Goal: Transaction & Acquisition: Purchase product/service

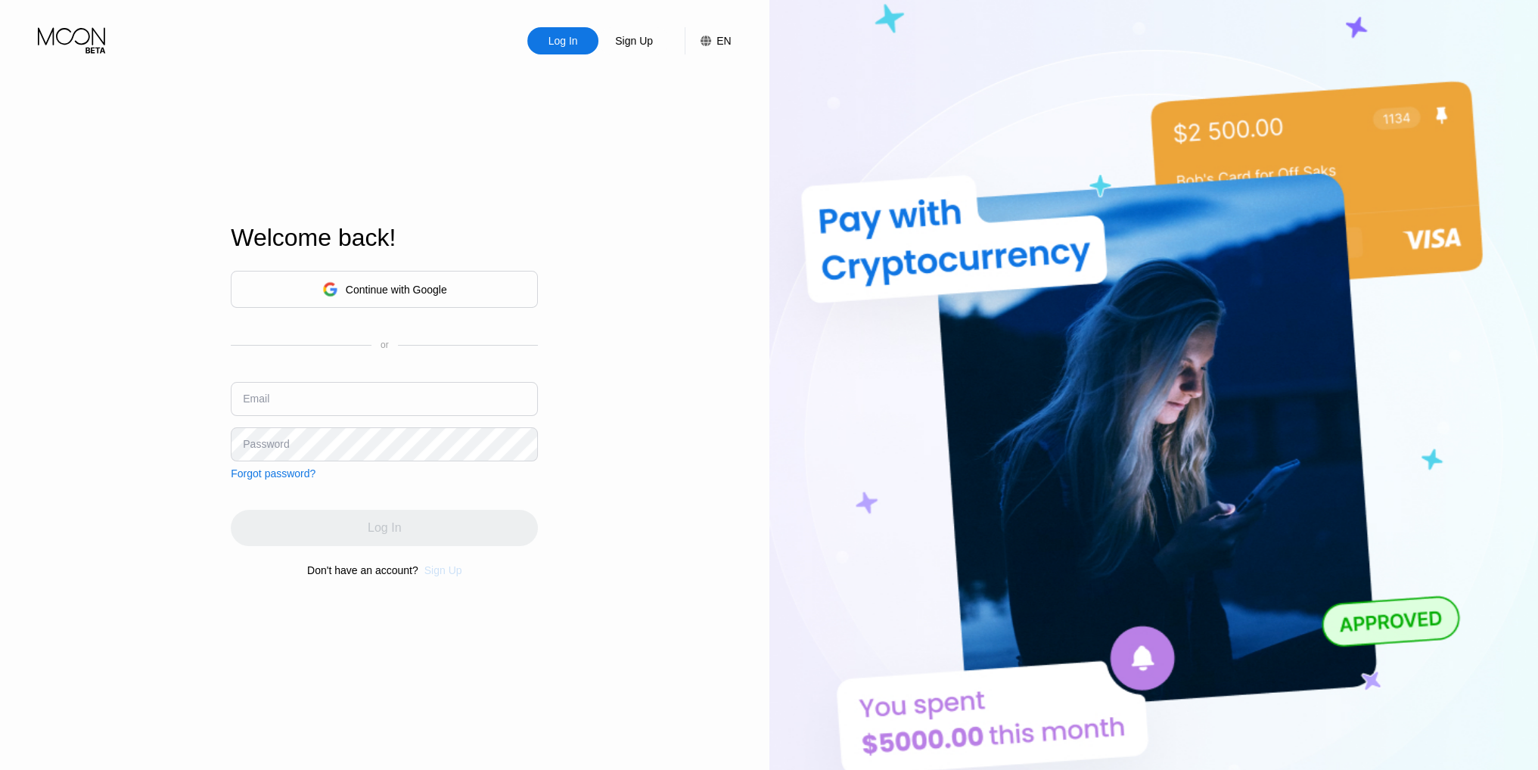
click at [442, 577] on div "Sign Up" at bounding box center [443, 570] width 38 height 12
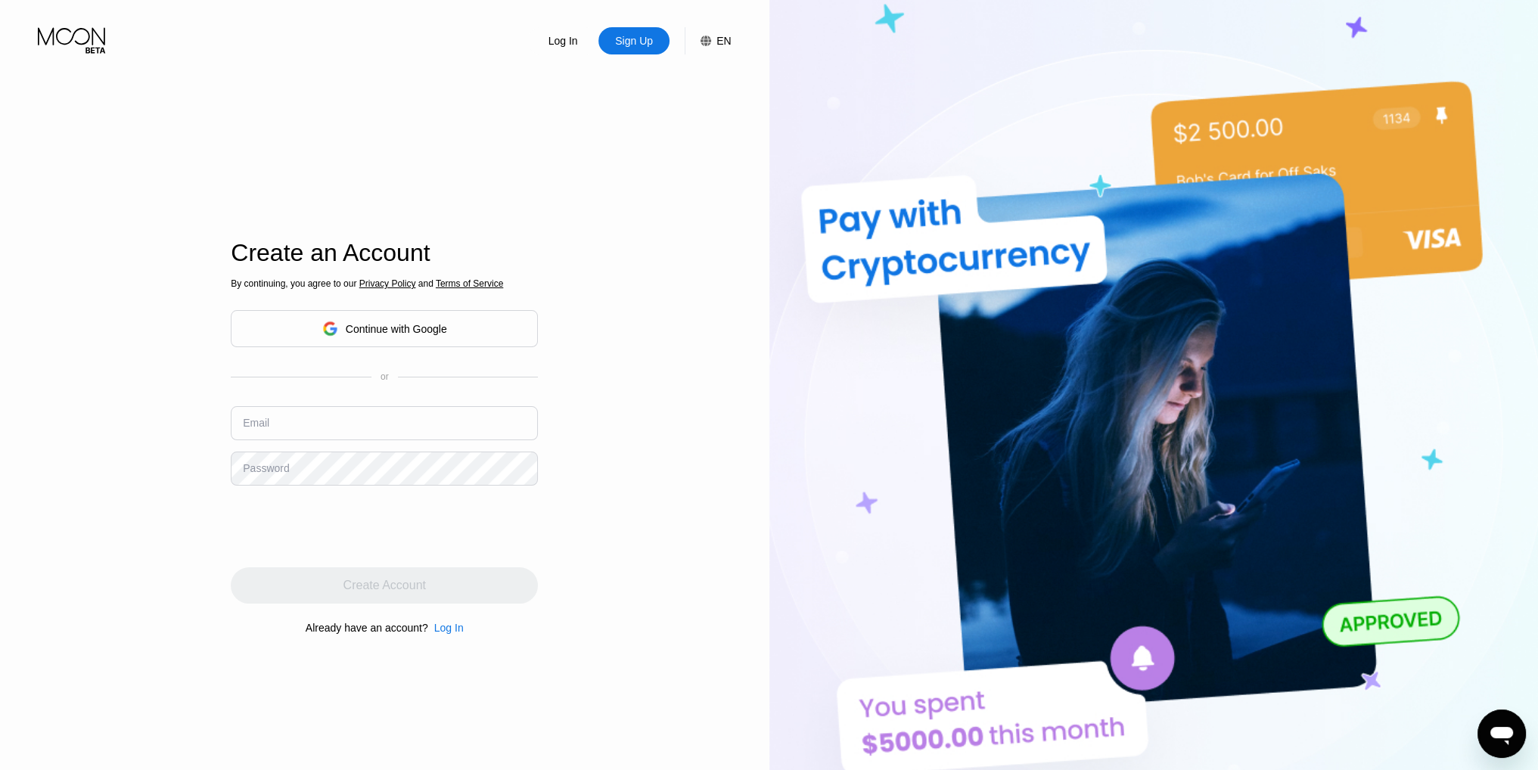
click at [306, 431] on input "text" at bounding box center [384, 423] width 307 height 34
paste input "[PERSON_NAME][EMAIL_ADDRESS][DOMAIN_NAME]"
click at [544, 507] on div "Log In Sign Up EN Language English Save Create an Account By continuing, you ag…" at bounding box center [384, 423] width 769 height 847
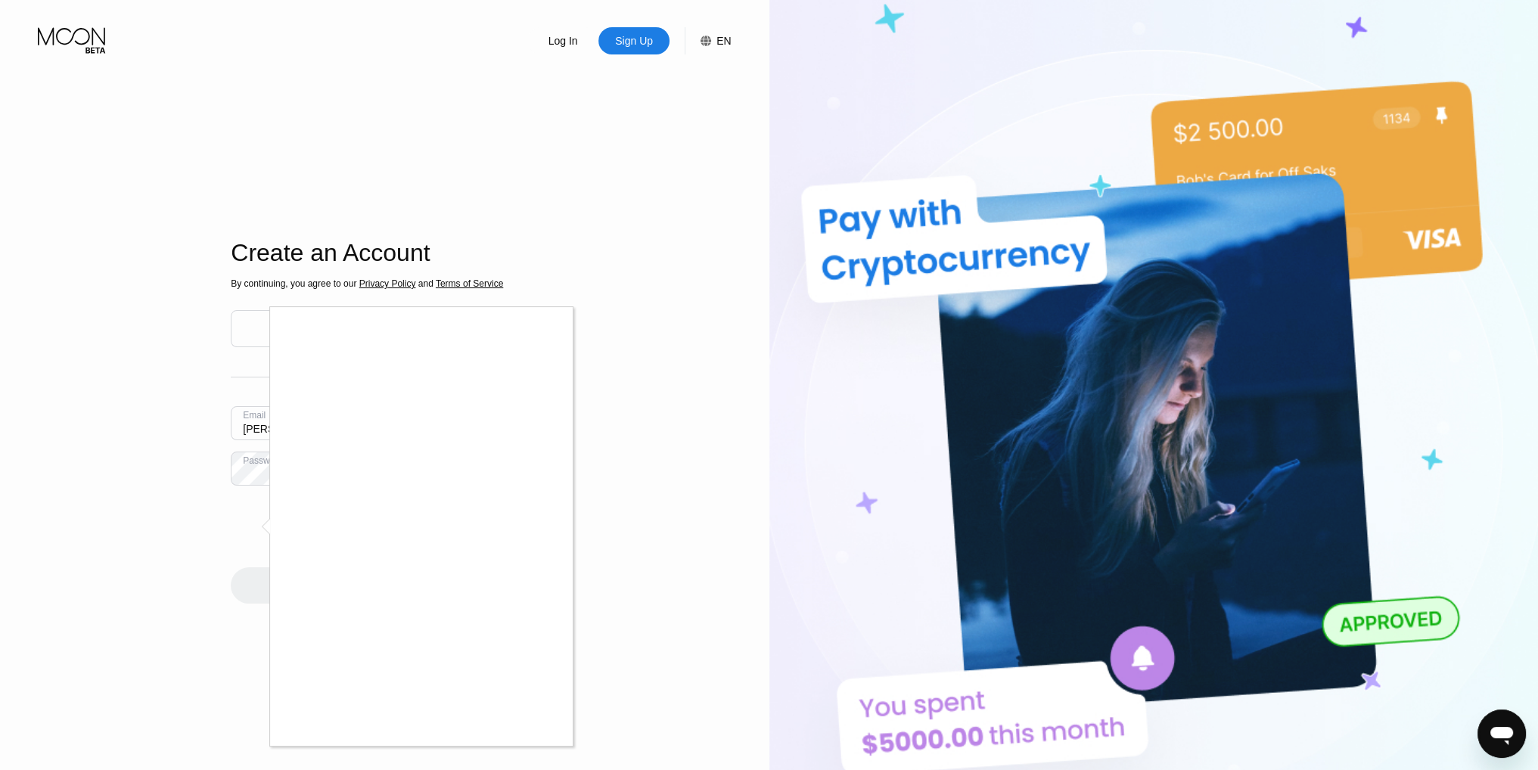
click at [155, 126] on body "Log In Sign Up EN Language English Save Welcome back! Continue with Google or E…" at bounding box center [769, 385] width 1538 height 770
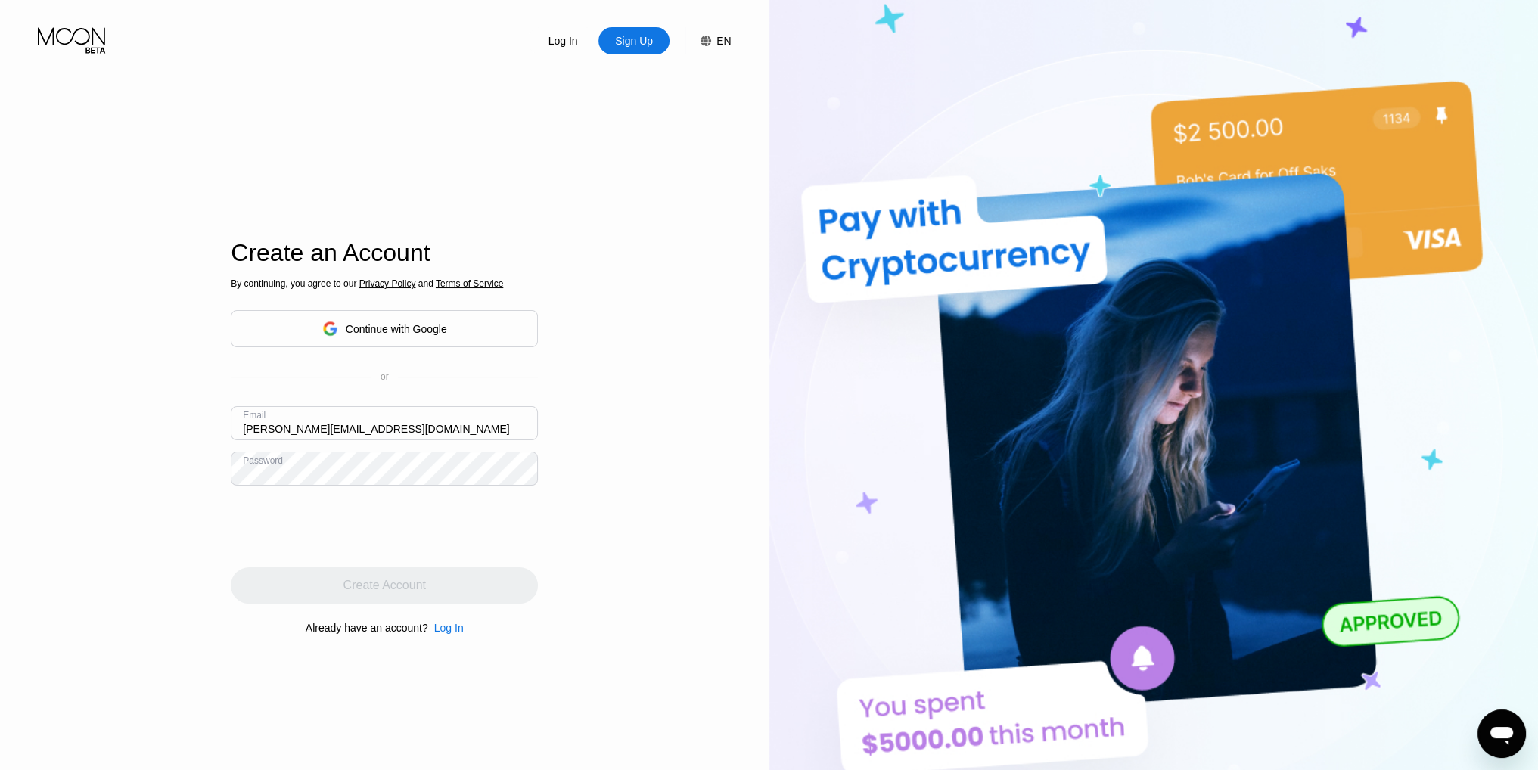
click at [448, 432] on input "[PERSON_NAME][EMAIL_ADDRESS][DOMAIN_NAME]" at bounding box center [384, 423] width 307 height 34
type input "[PERSON_NAME][EMAIL_ADDRESS][DOMAIN_NAME]"
click at [508, 446] on div "Email jason.martinez29031984lst@outlook.com" at bounding box center [384, 428] width 307 height 45
click at [493, 440] on input "text" at bounding box center [384, 423] width 307 height 34
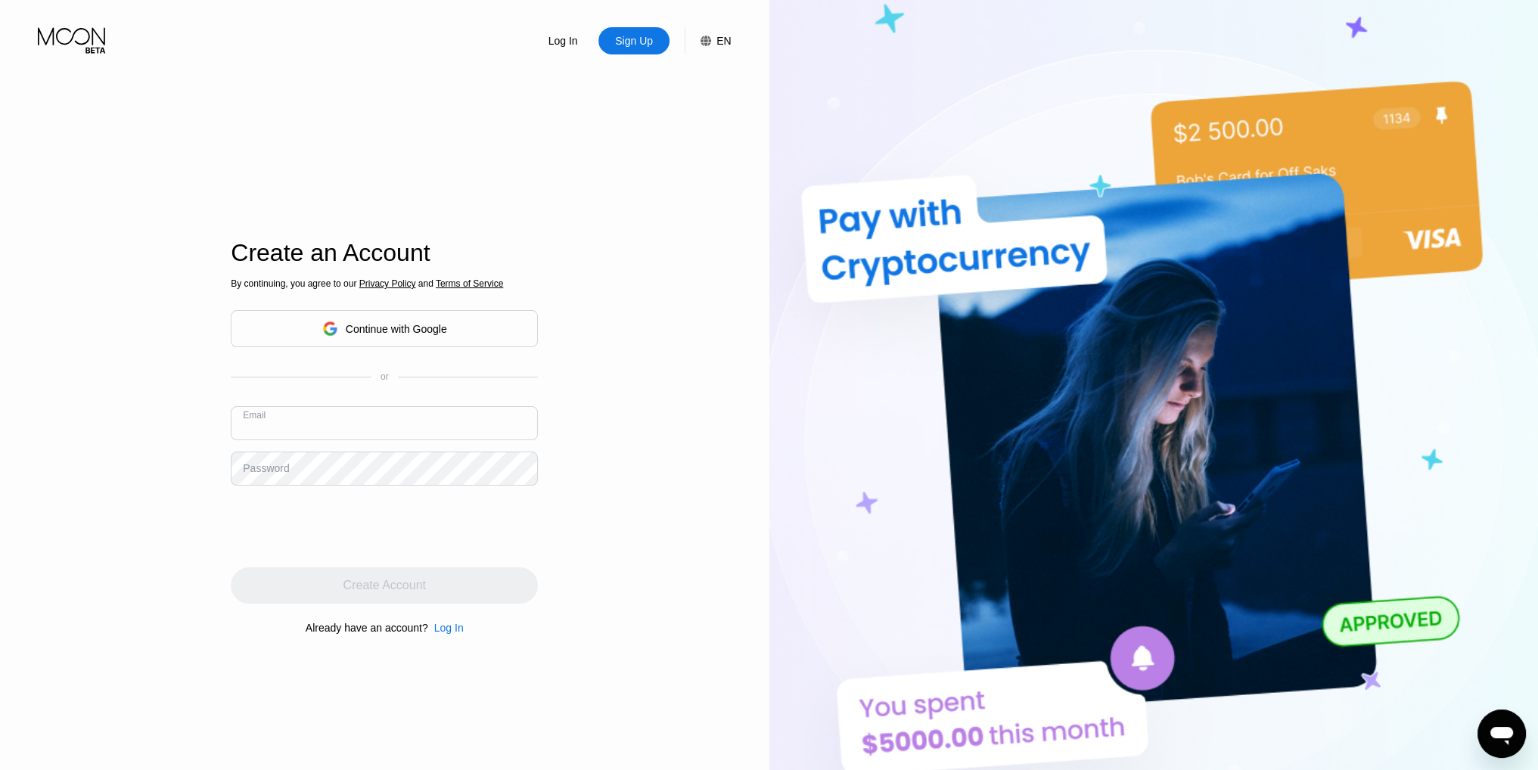
paste input "yhhunjmASW32@"
type input "y"
paste input "[PERSON_NAME][EMAIL_ADDRESS][DOMAIN_NAME]"
type input "[PERSON_NAME][EMAIL_ADDRESS][DOMAIN_NAME]"
click at [503, 612] on div "By continuing, you agree to our Privacy Policy and Terms of Service Continue wi…" at bounding box center [384, 457] width 307 height 364
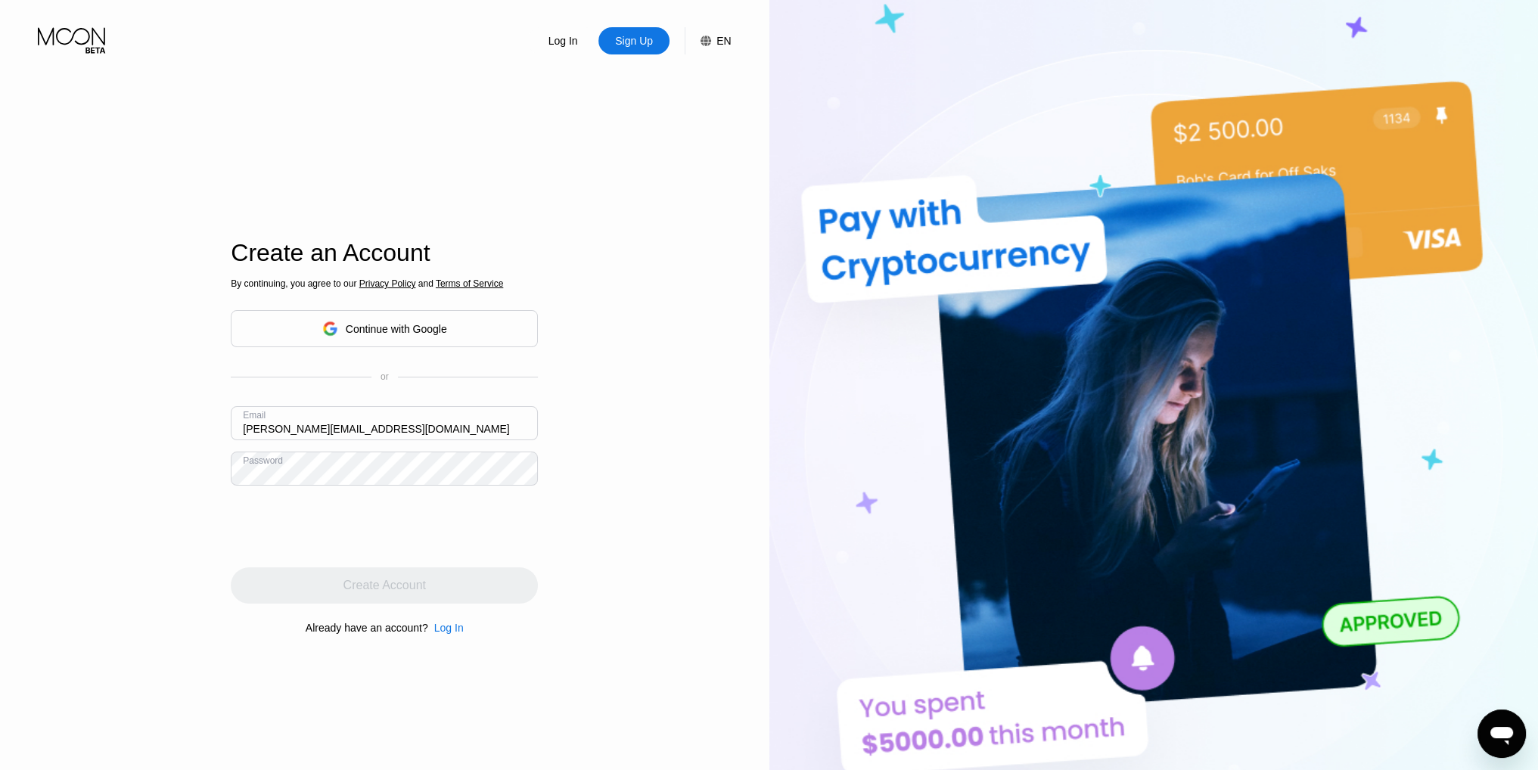
click at [504, 576] on div "Create Account" at bounding box center [384, 585] width 307 height 36
click at [457, 580] on div "Create Account" at bounding box center [384, 585] width 307 height 36
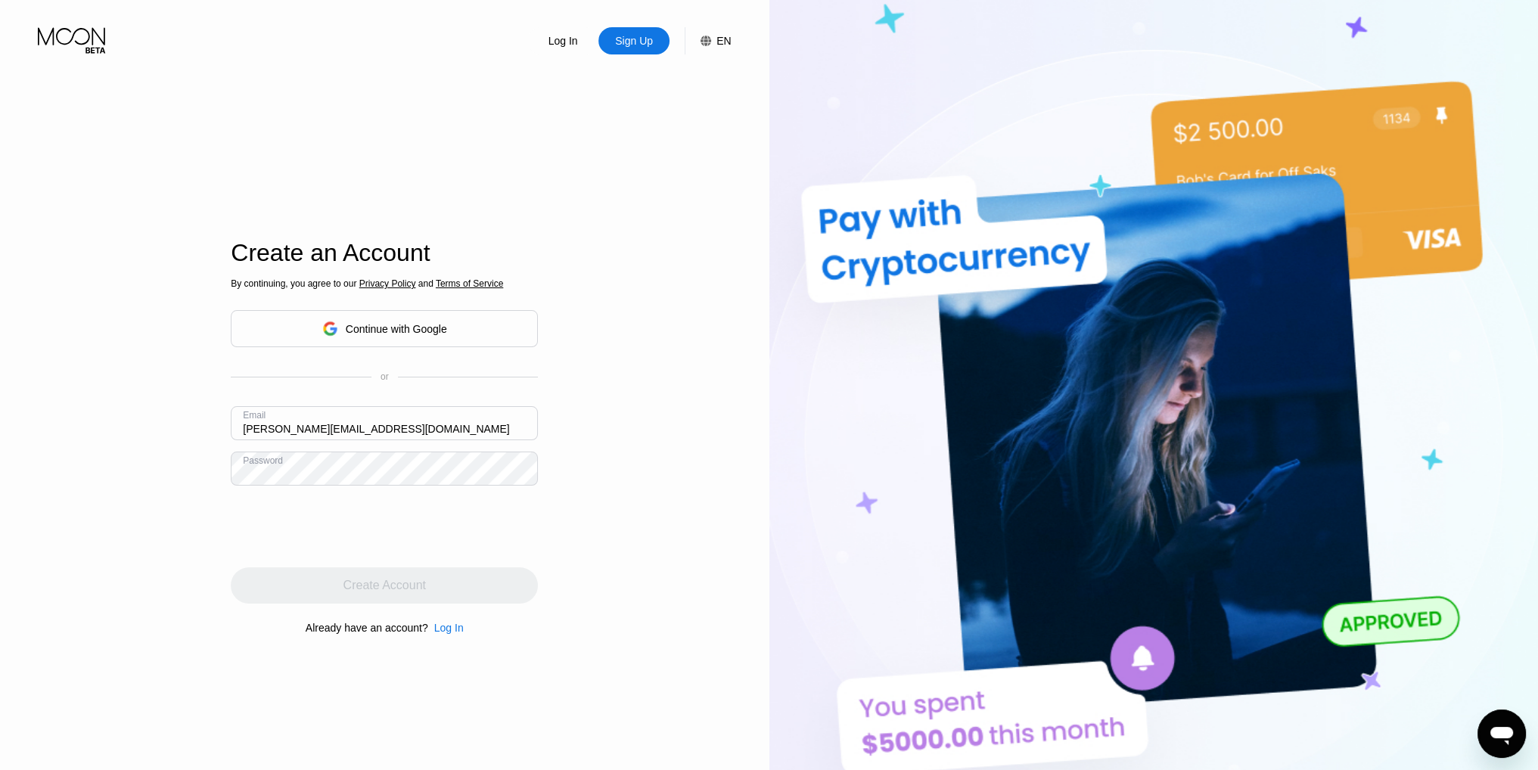
click at [661, 665] on div "Log In Sign Up EN Language Select an item Save Create an Account By continuing,…" at bounding box center [384, 423] width 769 height 847
click at [377, 590] on div "Create Account" at bounding box center [384, 585] width 307 height 36
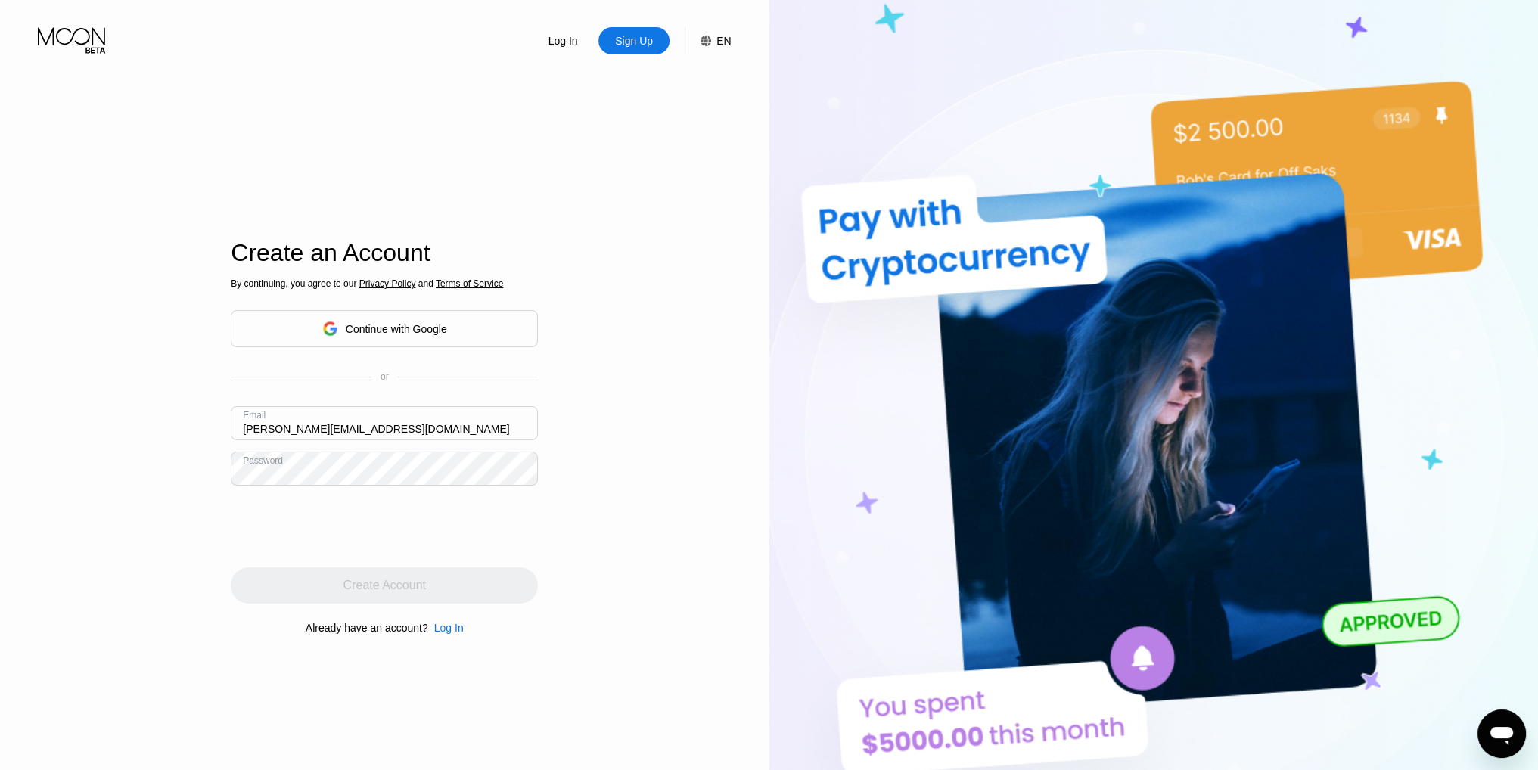
click at [377, 590] on div "Create Account" at bounding box center [384, 585] width 307 height 36
click at [573, 49] on div "Log In" at bounding box center [562, 40] width 71 height 27
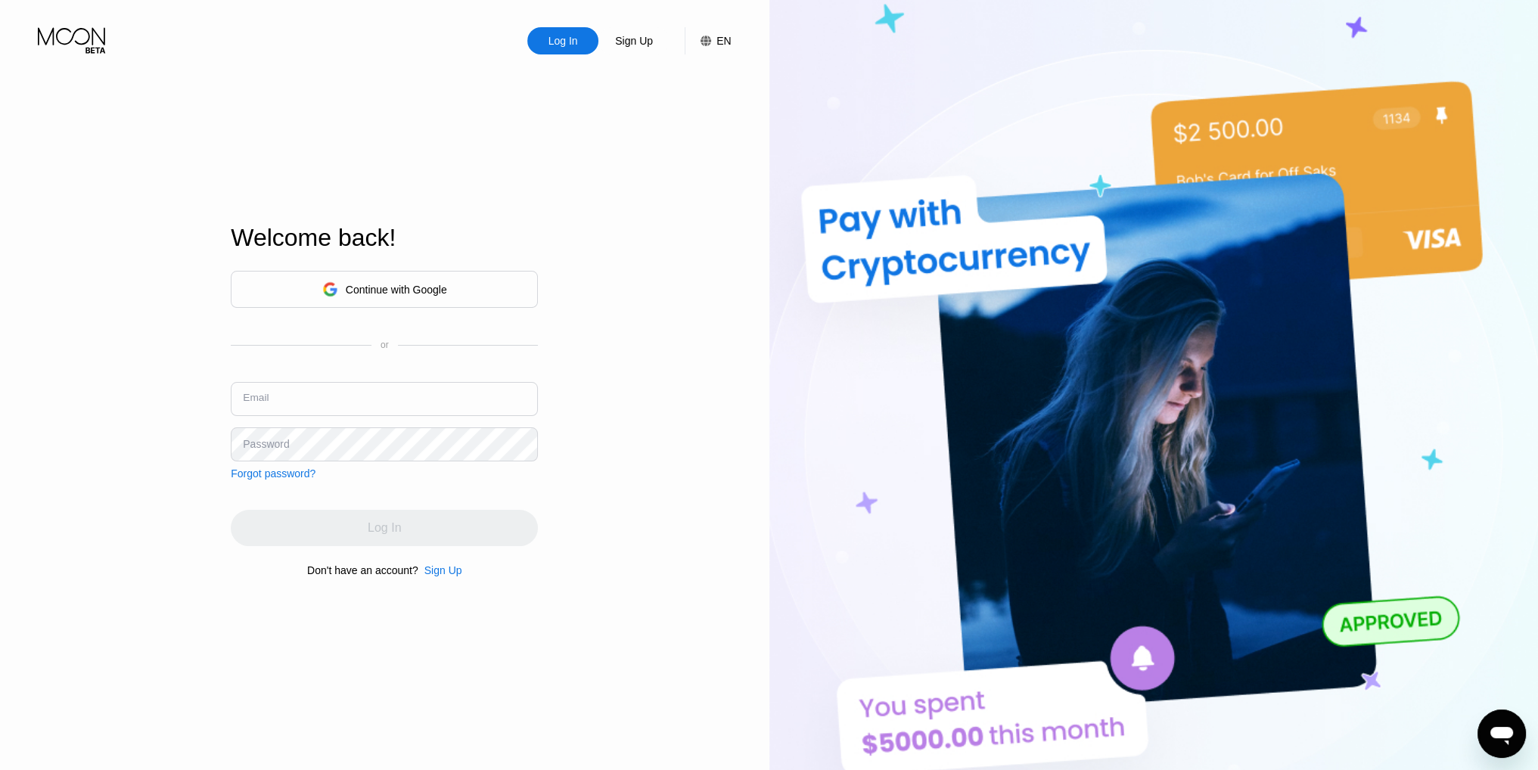
click at [301, 385] on input "text" at bounding box center [384, 399] width 307 height 34
paste input "[PERSON_NAME][EMAIL_ADDRESS][DOMAIN_NAME]"
type input "[PERSON_NAME][EMAIL_ADDRESS][DOMAIN_NAME]"
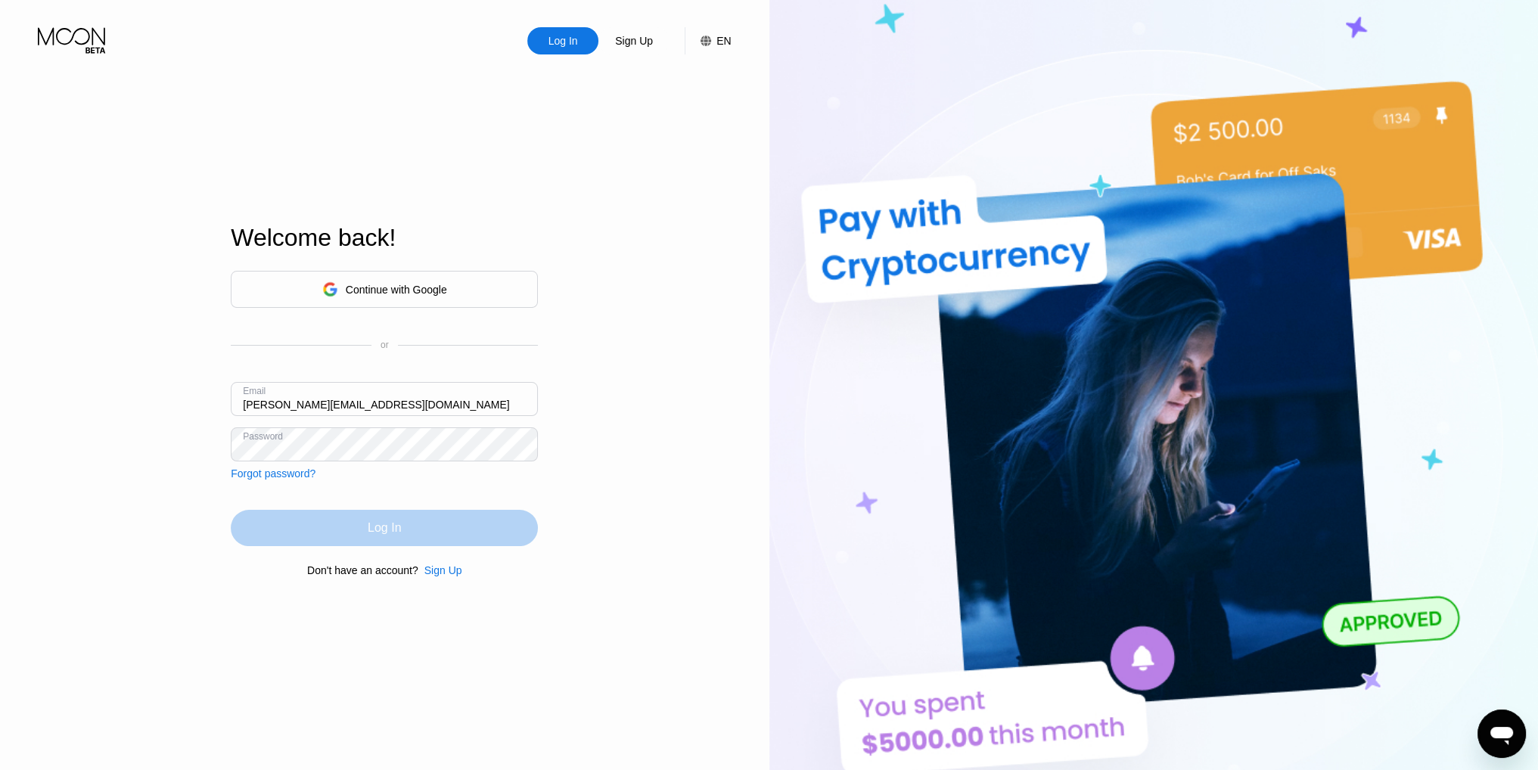
click at [328, 535] on div "Log In" at bounding box center [384, 528] width 307 height 36
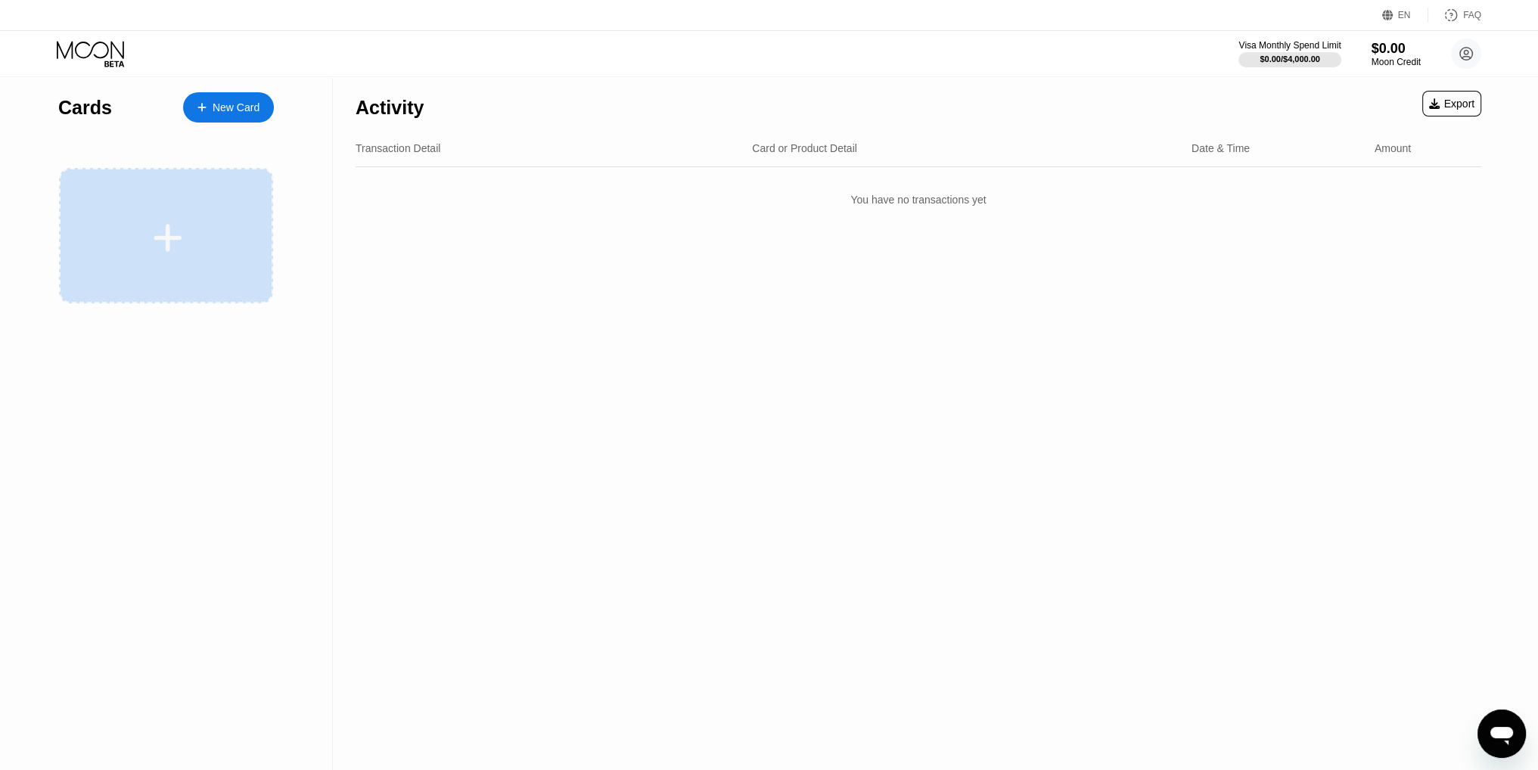
click at [183, 238] on div at bounding box center [168, 238] width 188 height 34
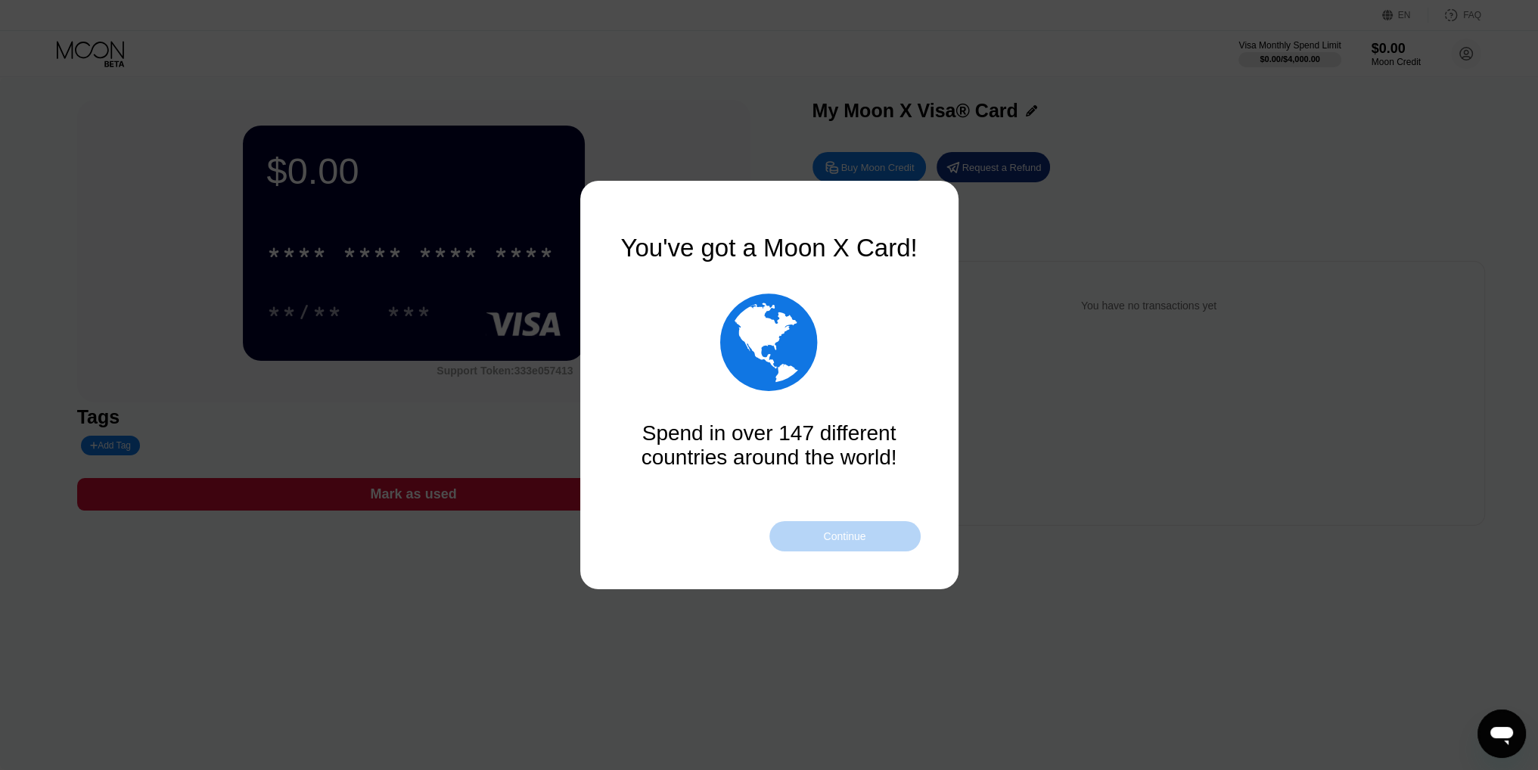
click at [866, 532] on div "Continue" at bounding box center [844, 536] width 42 height 12
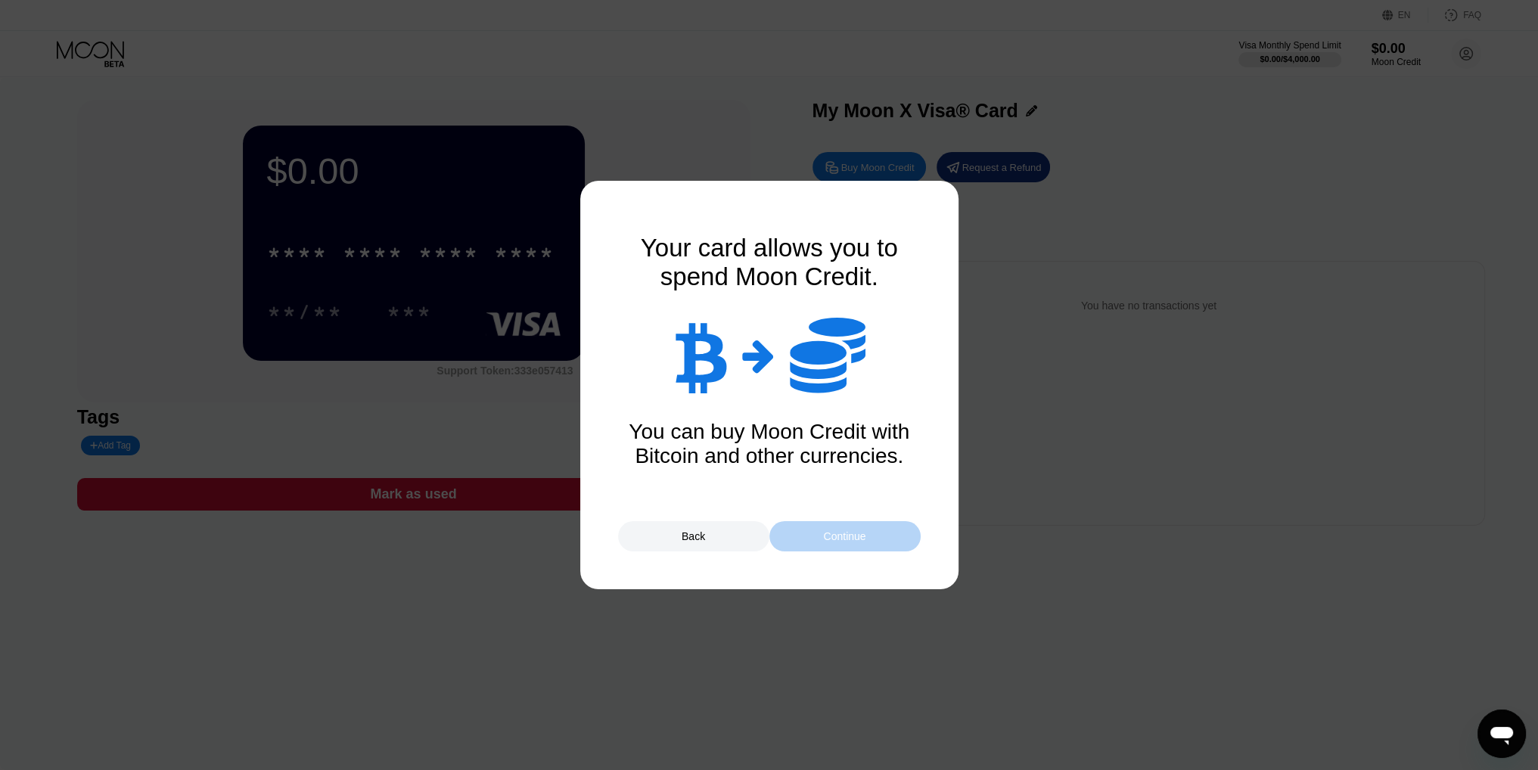
click at [869, 538] on div "Continue" at bounding box center [844, 536] width 151 height 30
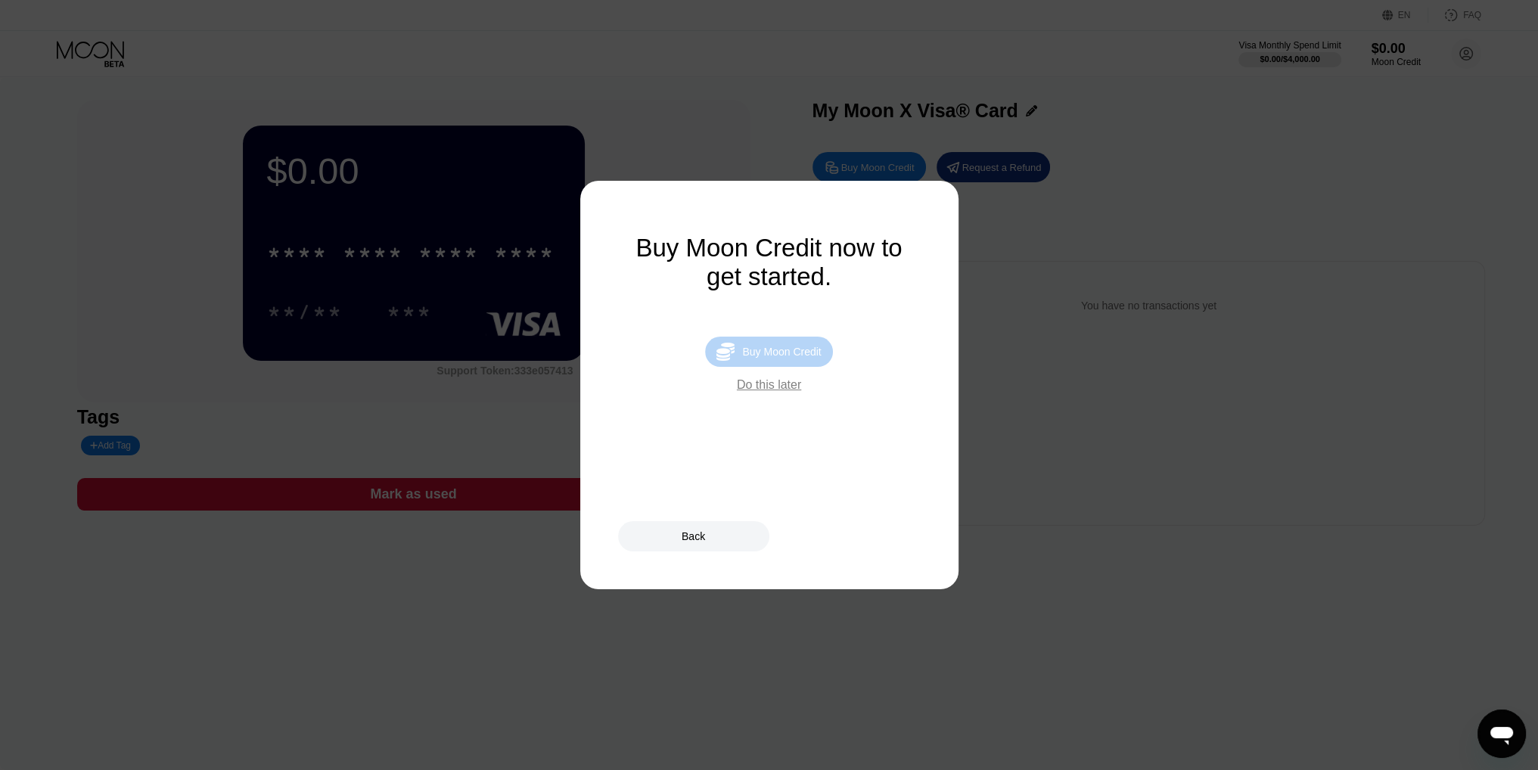
click at [788, 358] on div "Buy Moon Credit" at bounding box center [781, 352] width 79 height 12
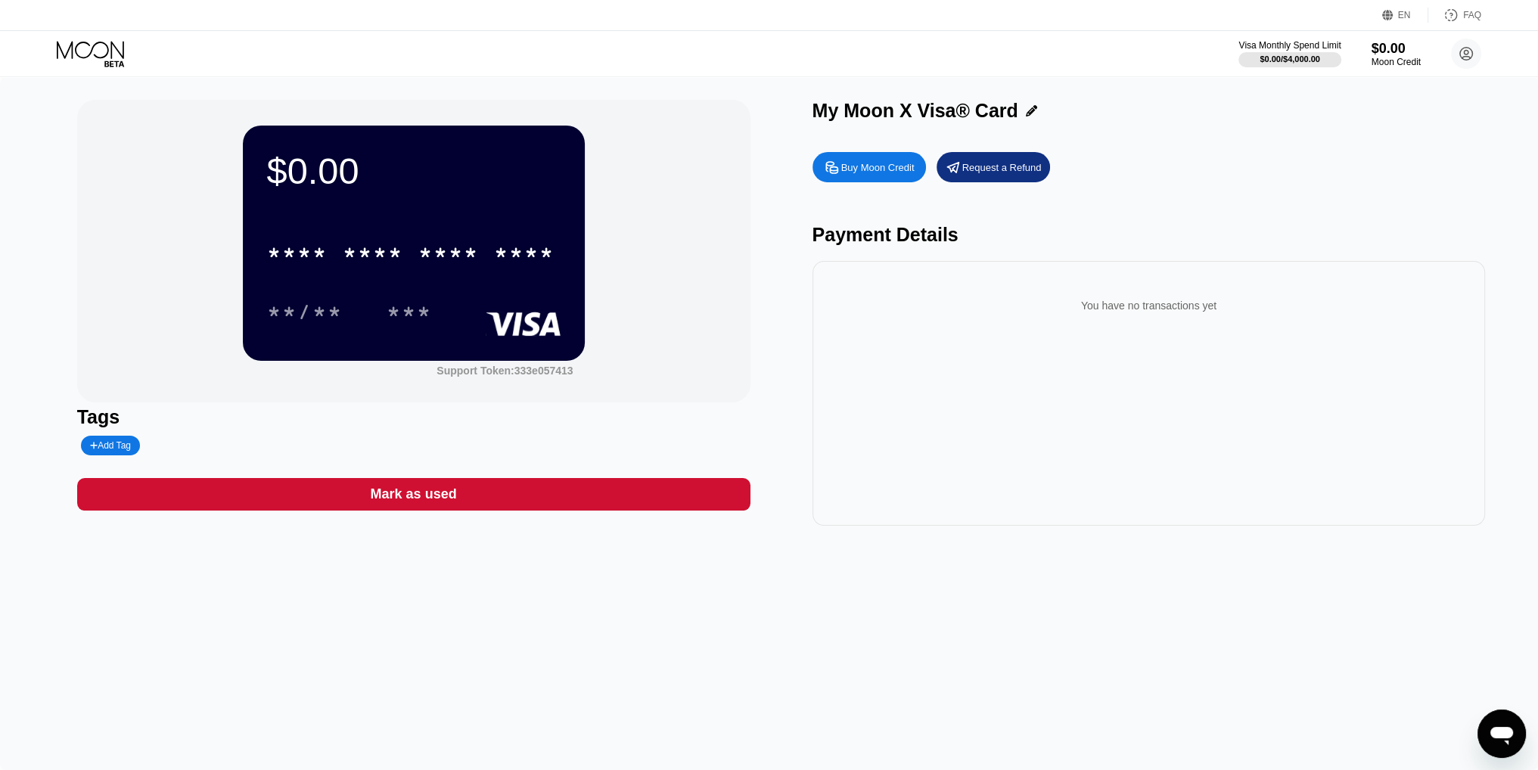
type input "0"
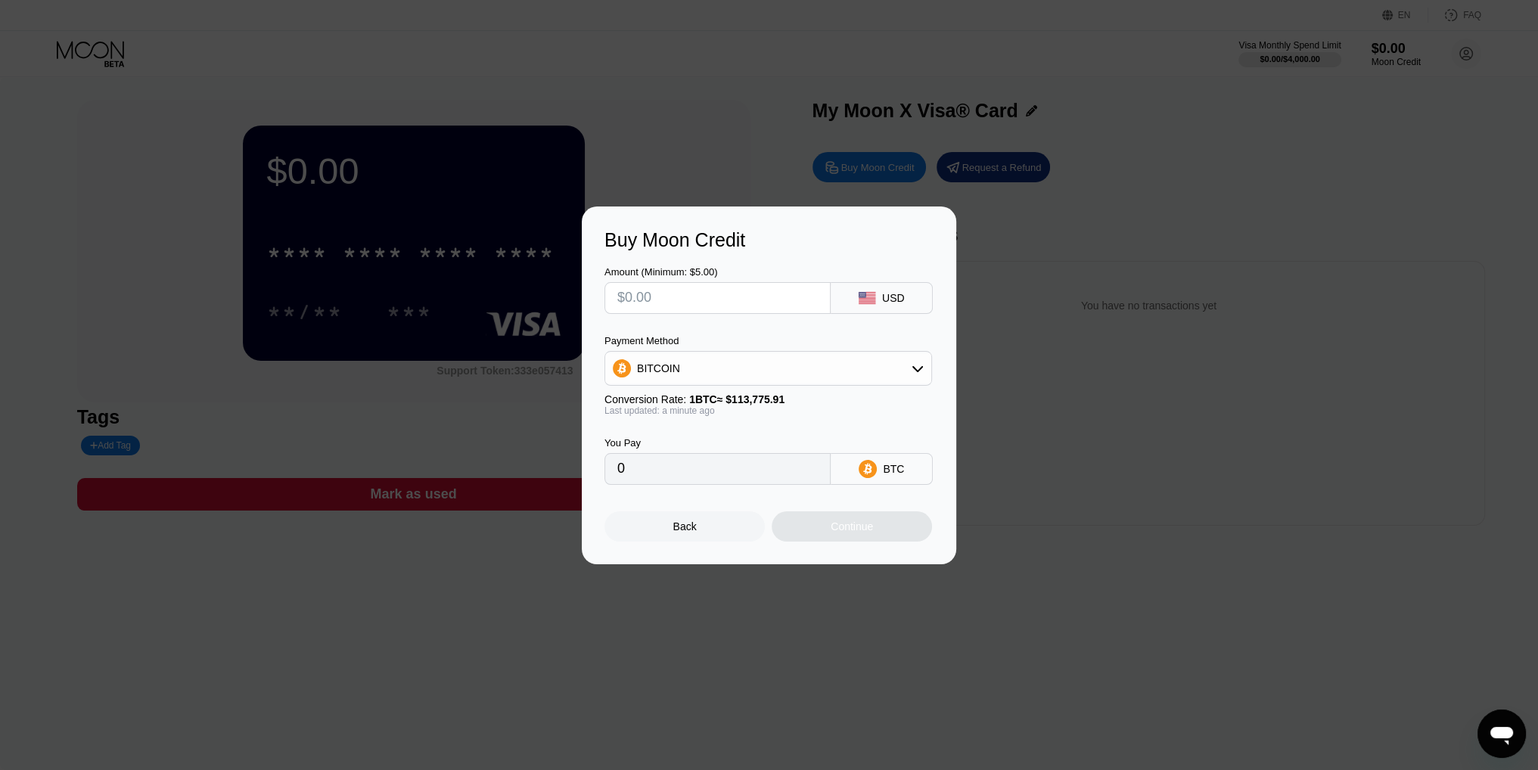
click at [729, 294] on input "text" at bounding box center [717, 298] width 201 height 30
type input "$6"
type input "0.00005274"
type input "$67"
type input "0.00058888"
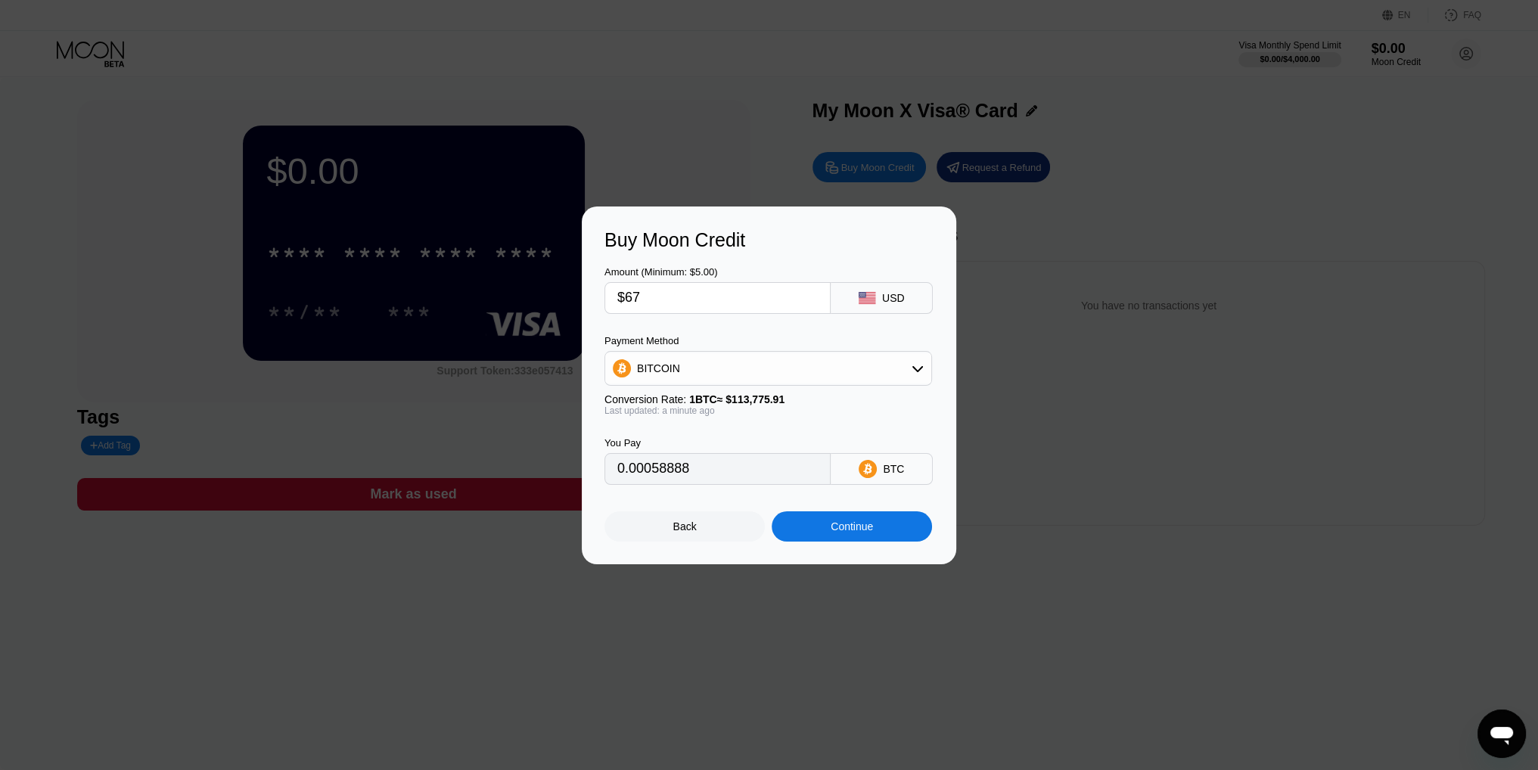
type input "$670"
type input "0.00588877"
type input "$670"
click at [768, 356] on div "BITCOIN" at bounding box center [768, 368] width 326 height 30
click at [769, 437] on div "USDT on TRON" at bounding box center [777, 443] width 285 height 12
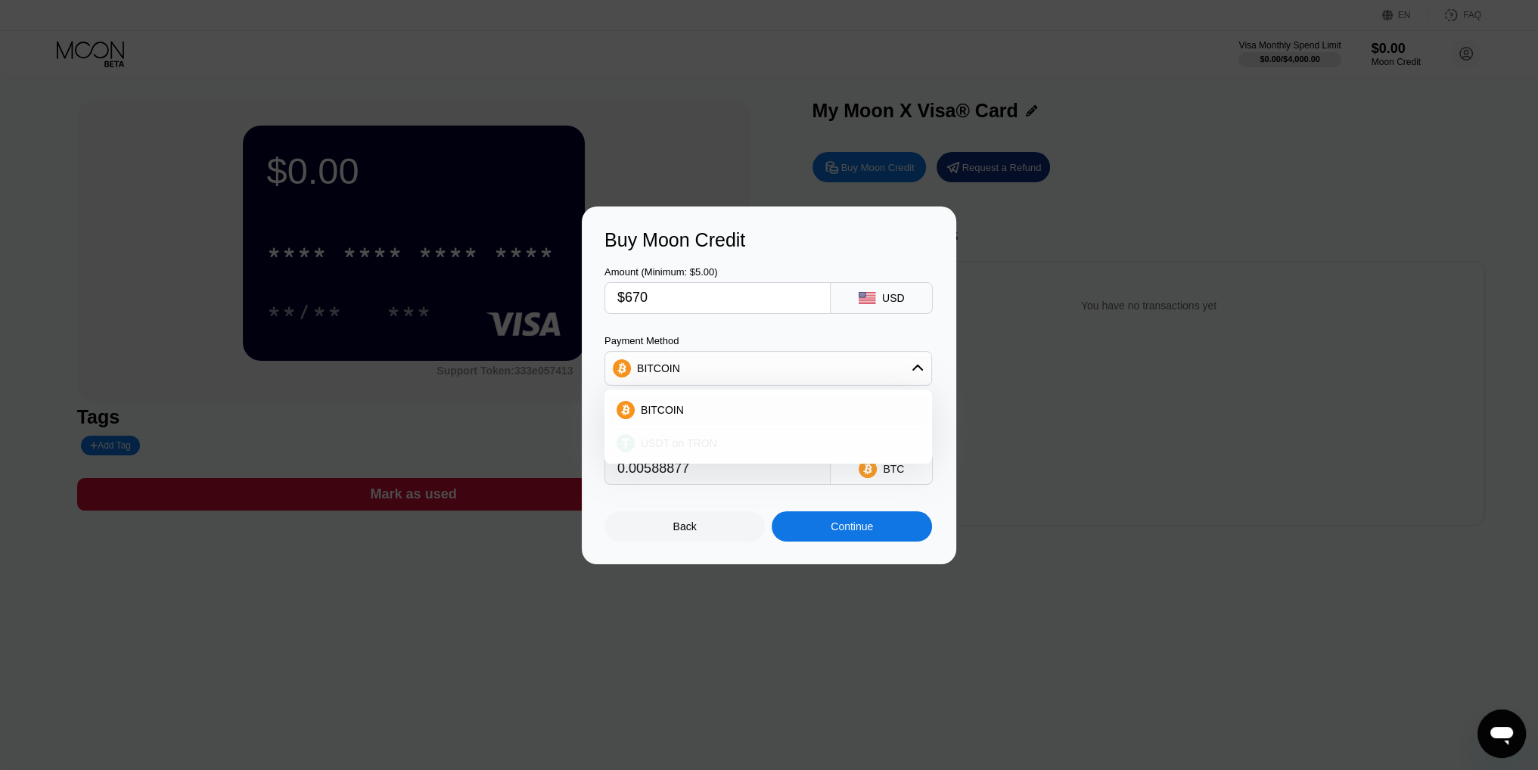
type input "676.77"
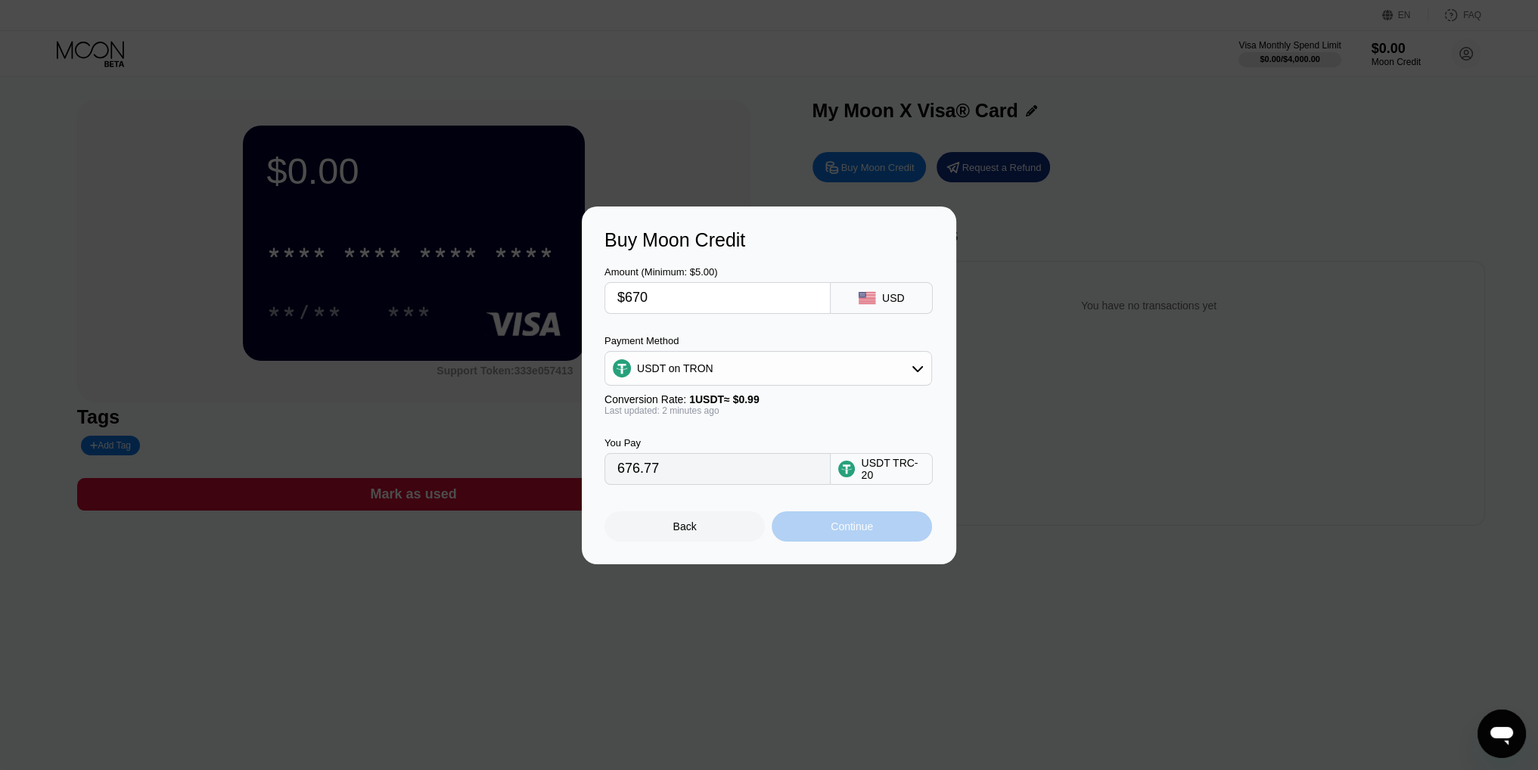
click at [824, 531] on div "Continue" at bounding box center [852, 526] width 160 height 30
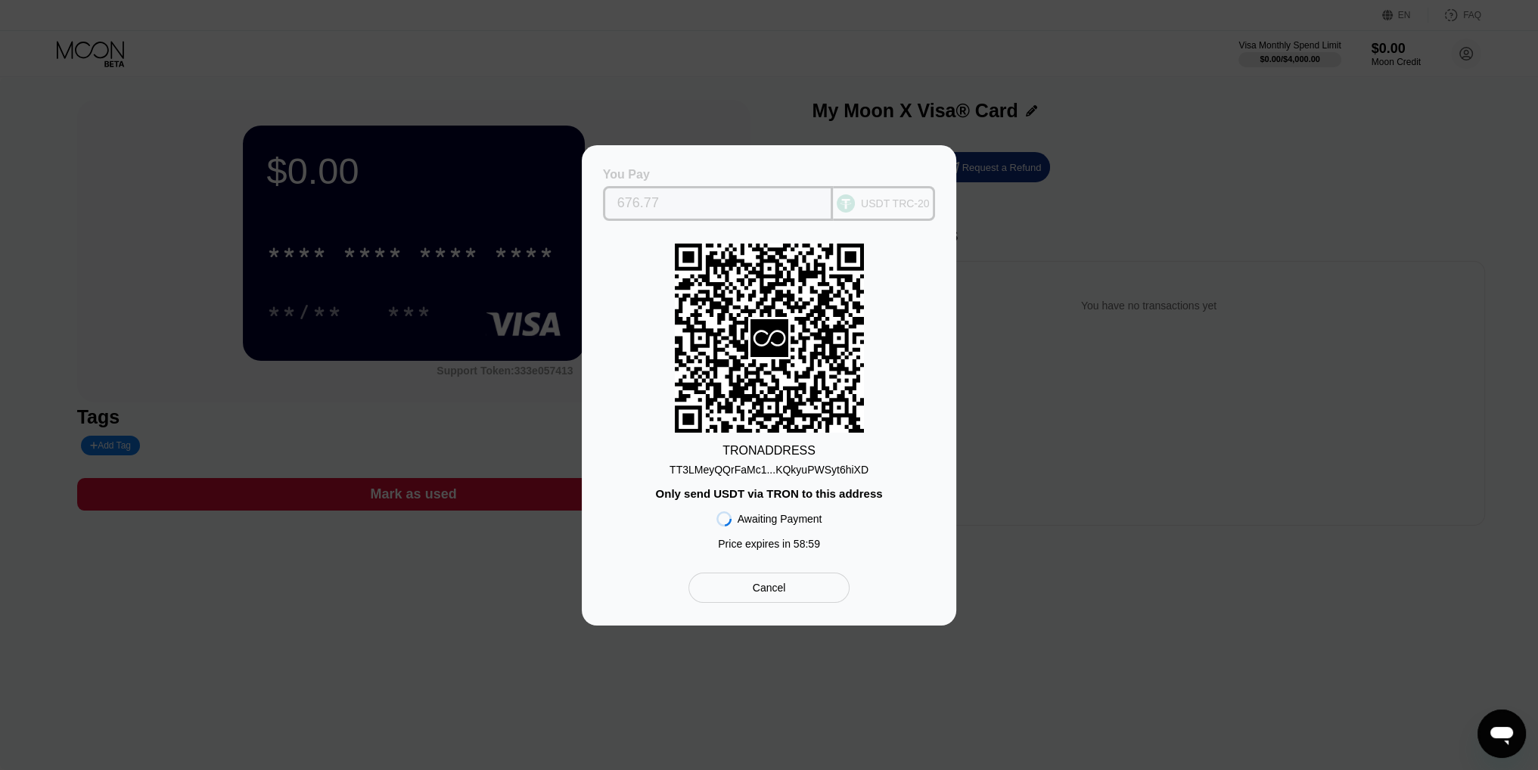
click at [790, 201] on input "676.77" at bounding box center [718, 203] width 202 height 30
click at [860, 471] on div "TT3LMeyQQrFaMc1...KQkyuPWSyt6hiXD" at bounding box center [769, 470] width 199 height 12
click at [1069, 336] on div "You Pay 676.77 USDT TRC-20 TRON ADDRESS TT3LMeyQQrFaMc1...KQkyuPWSyt6hiXD Only …" at bounding box center [769, 385] width 1538 height 480
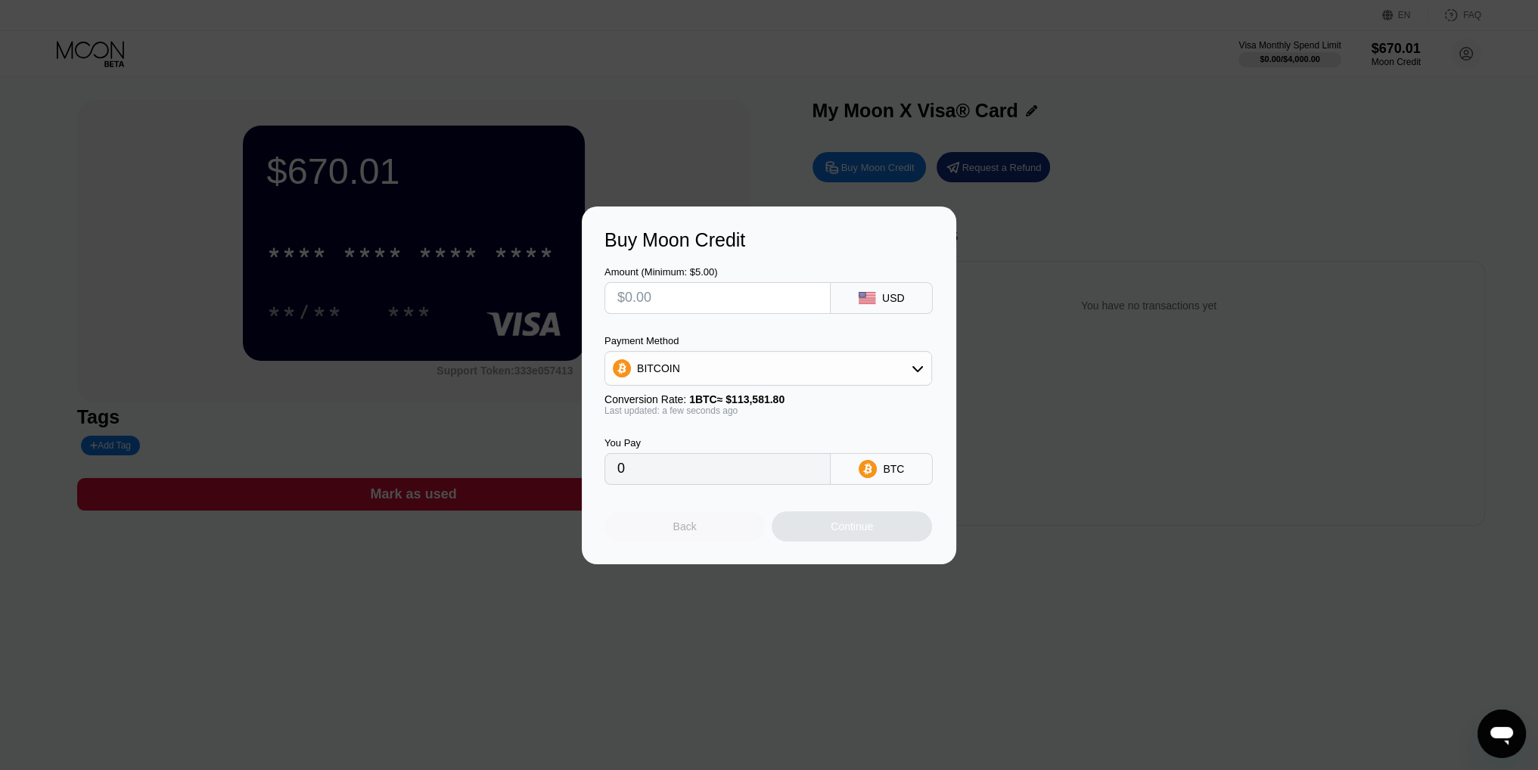
click at [672, 530] on div "Back" at bounding box center [685, 526] width 160 height 30
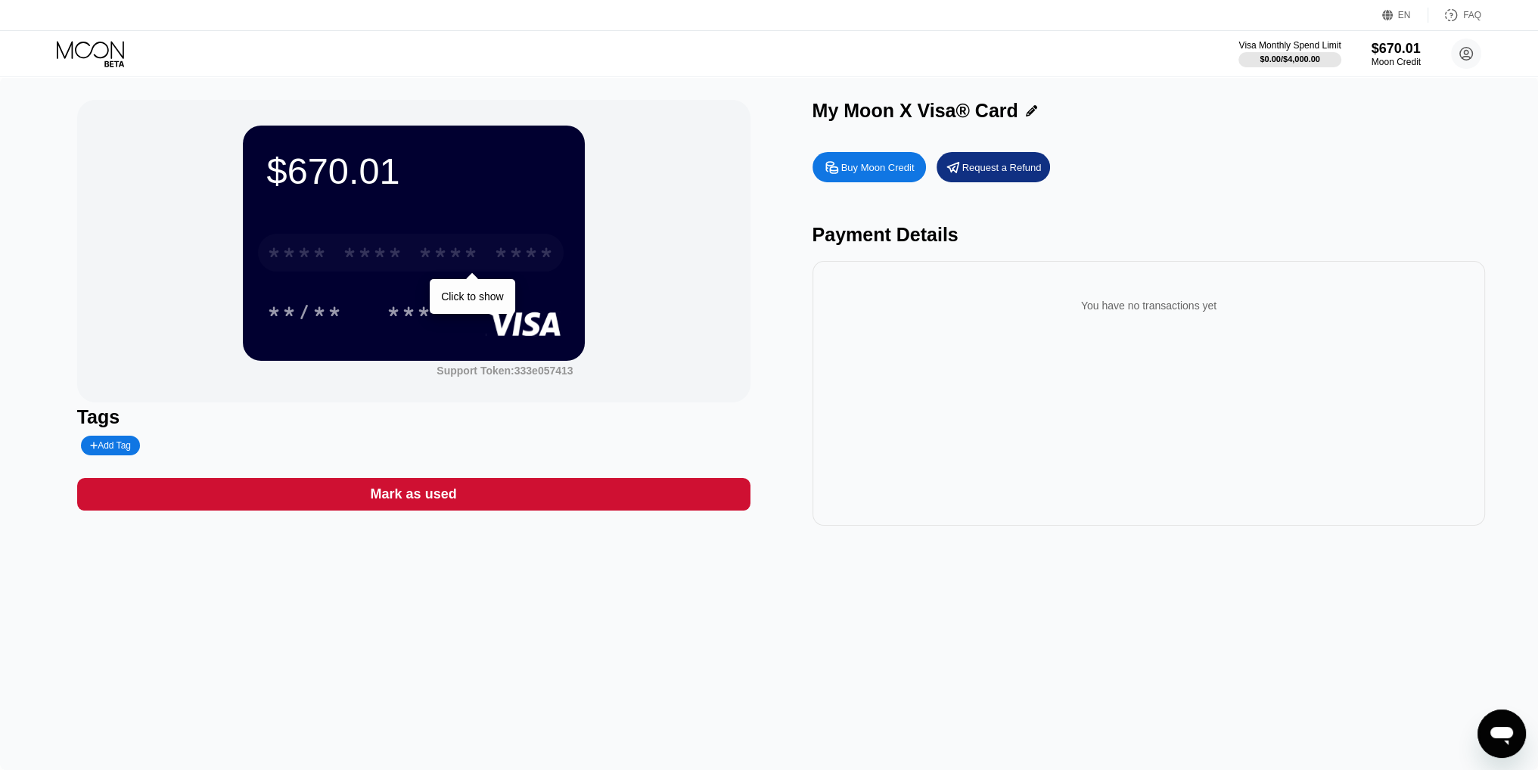
click at [472, 264] on div "* * * *" at bounding box center [448, 255] width 61 height 24
click at [1395, 58] on div "Moon Credit" at bounding box center [1396, 62] width 51 height 11
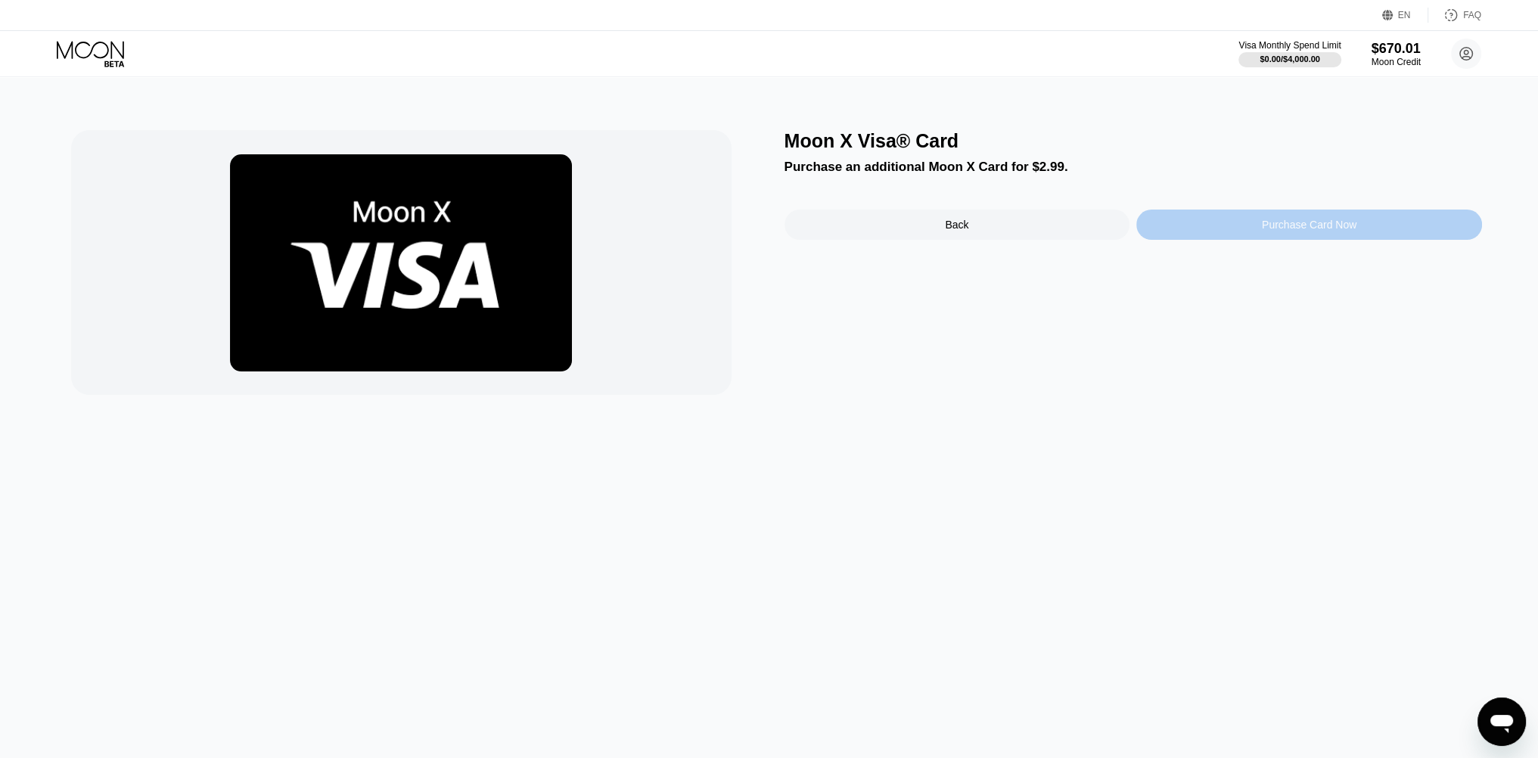
click at [1206, 228] on div "Purchase Card Now" at bounding box center [1309, 225] width 346 height 30
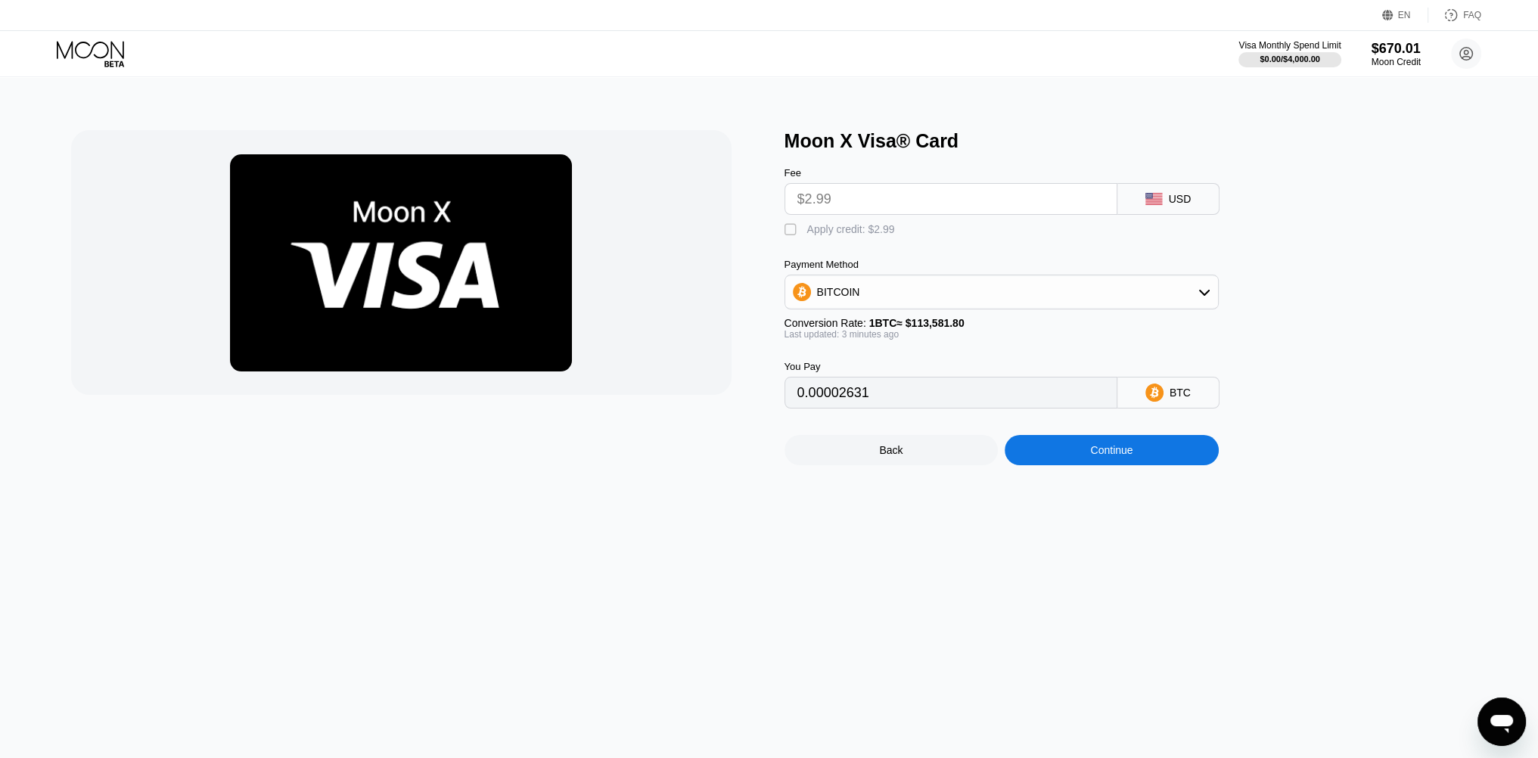
click at [843, 226] on div " Apply credit: $2.99" at bounding box center [1027, 226] width 484 height 23
click at [839, 235] on div "Apply credit: $2.99" at bounding box center [851, 229] width 88 height 12
type input "0"
click at [1096, 456] on div "Continue" at bounding box center [1111, 450] width 42 height 12
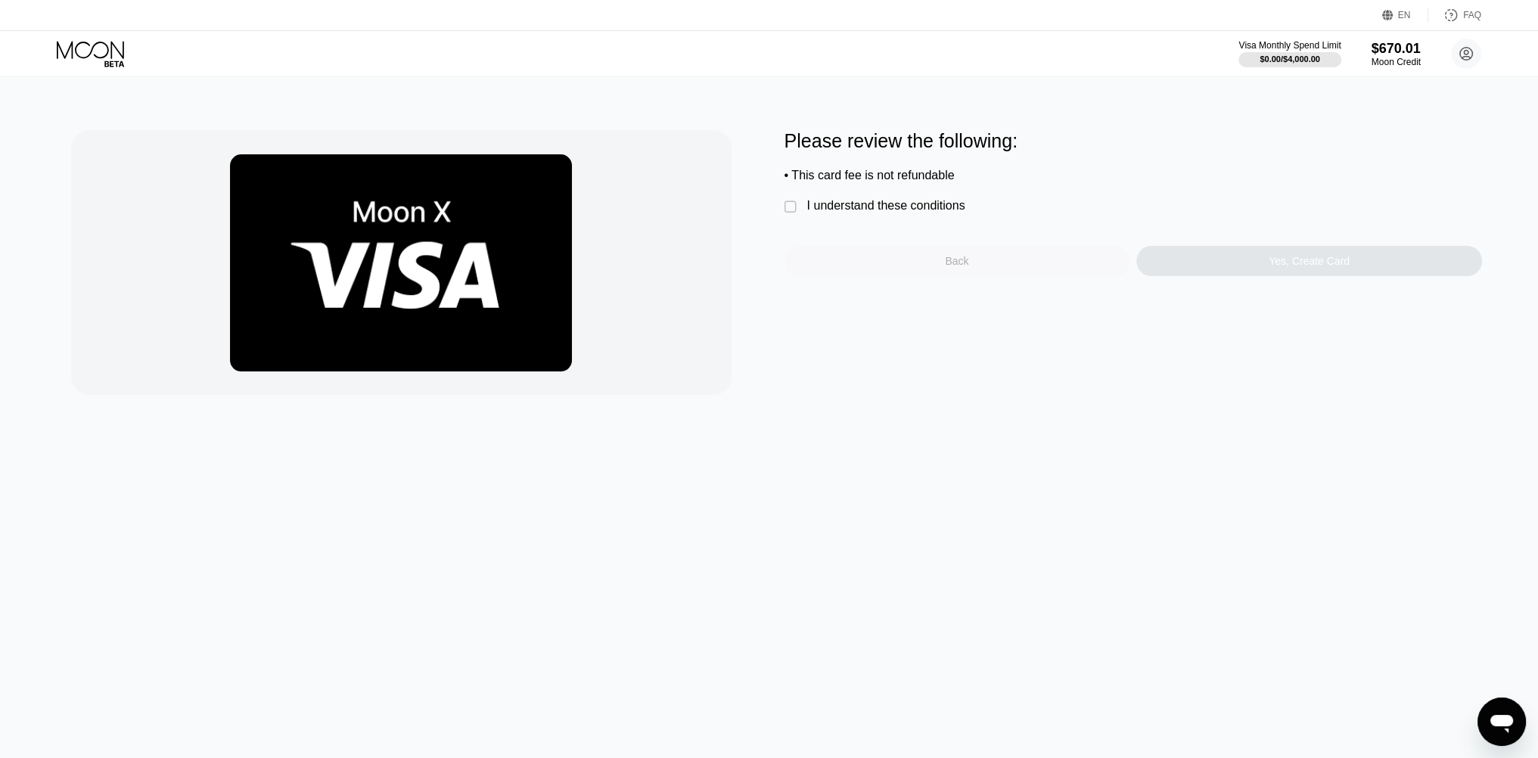
click at [928, 266] on div "Back" at bounding box center [958, 261] width 346 height 30
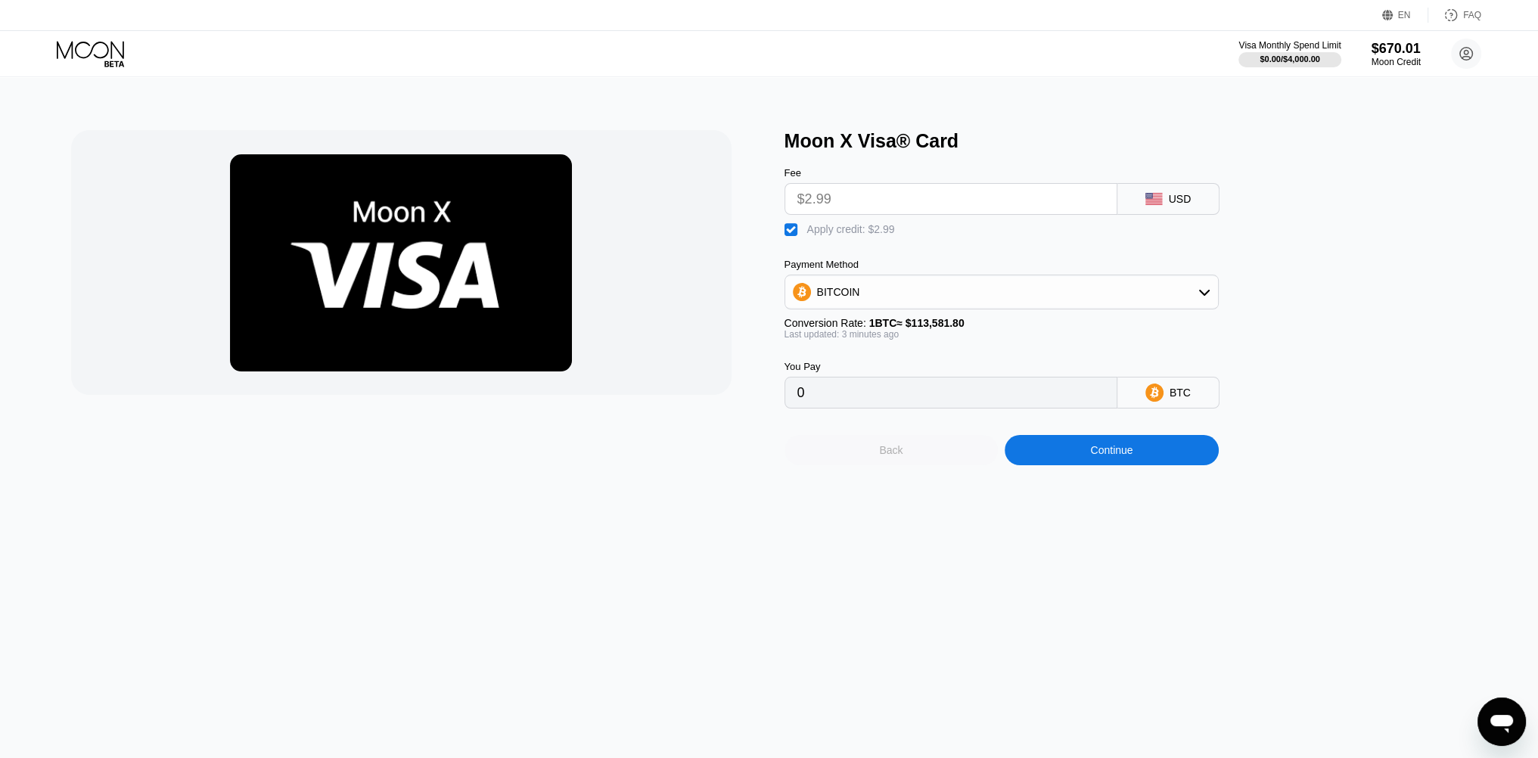
click at [889, 456] on div "Back" at bounding box center [890, 450] width 23 height 12
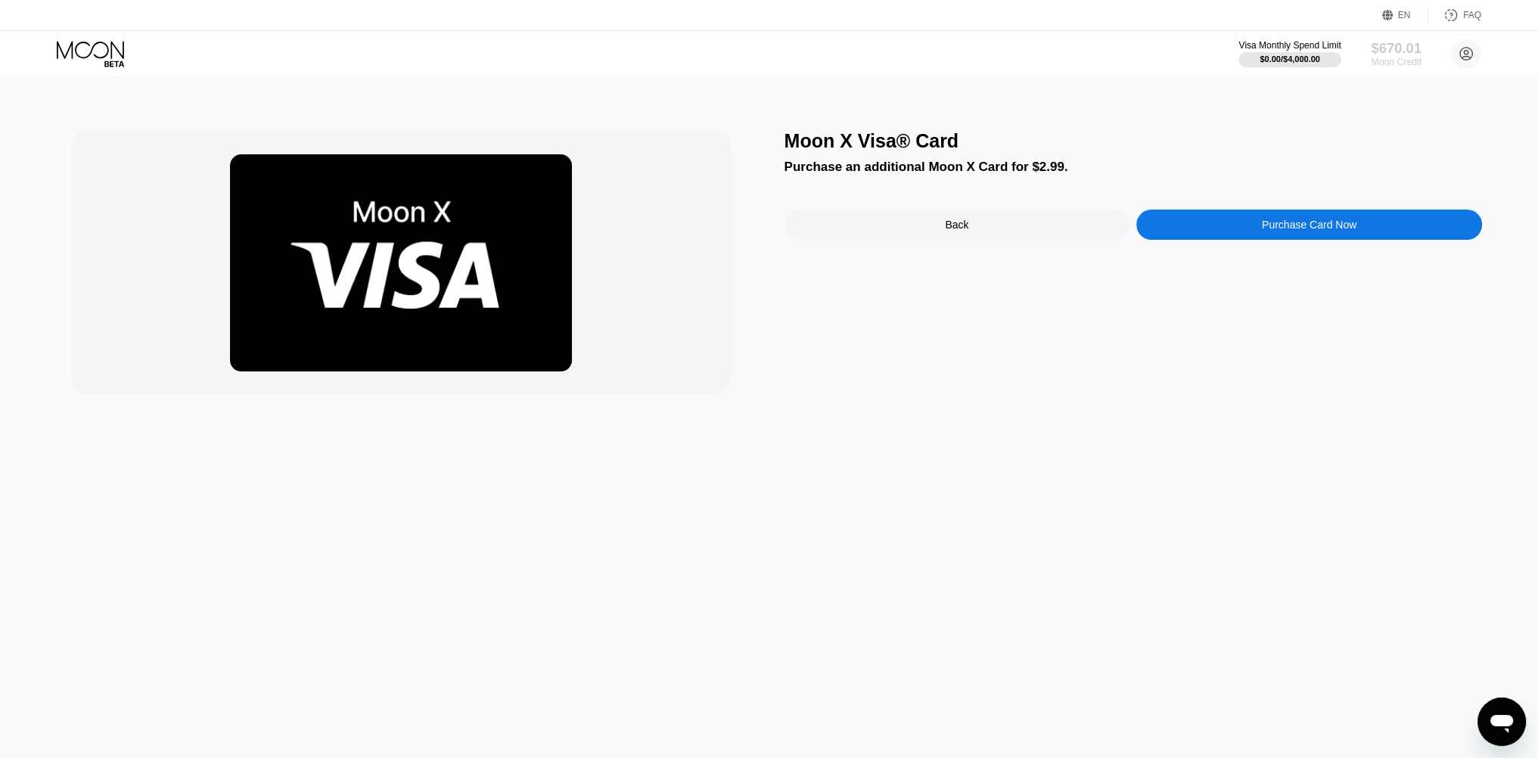
click at [1401, 40] on div "$670.01" at bounding box center [1396, 48] width 51 height 16
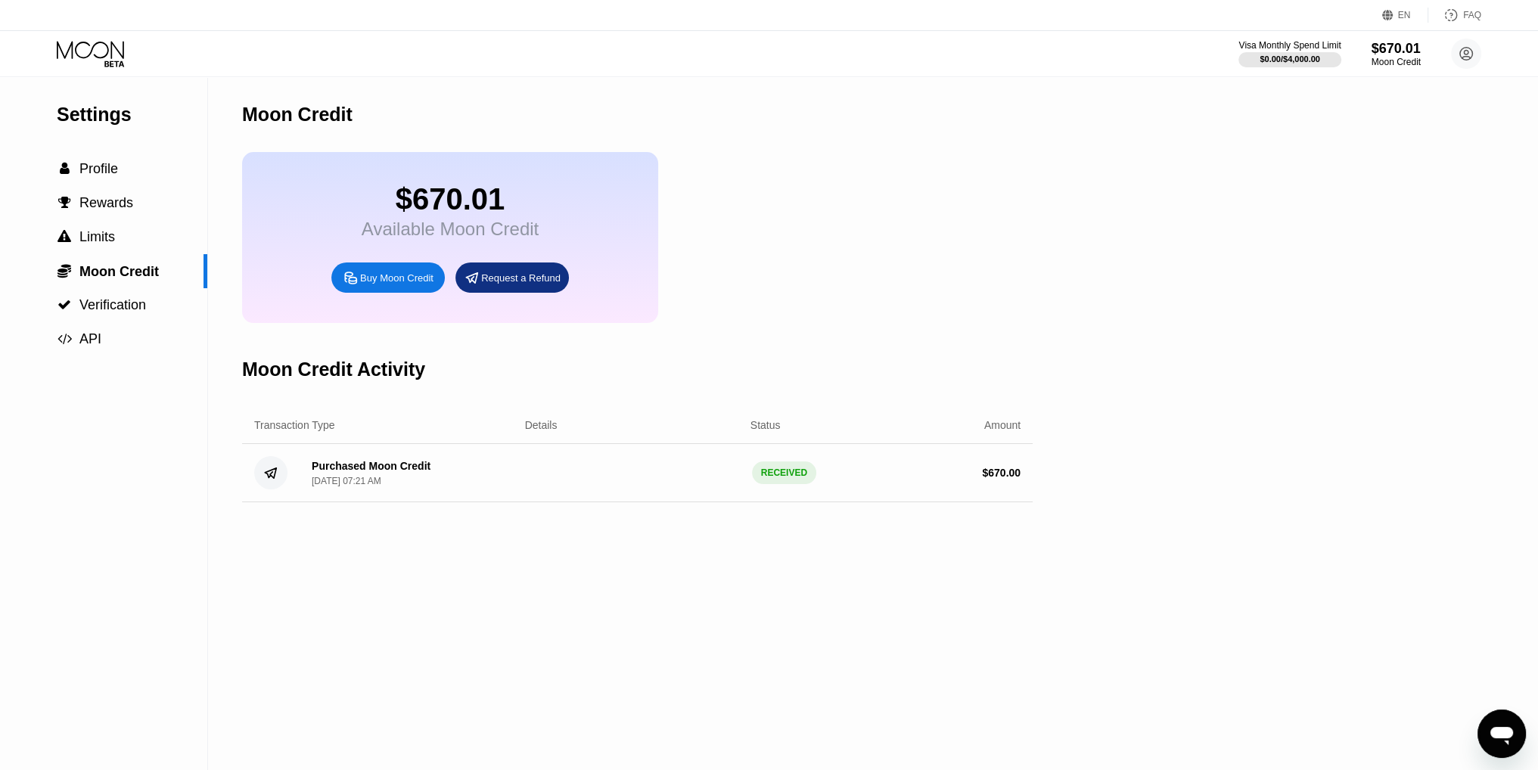
click at [418, 502] on div "Purchased Moon Credit Aug 24, 2025, 07:21 AM RECEIVED $ 670.00" at bounding box center [637, 473] width 791 height 58
click at [88, 163] on div " Profile" at bounding box center [103, 169] width 207 height 34
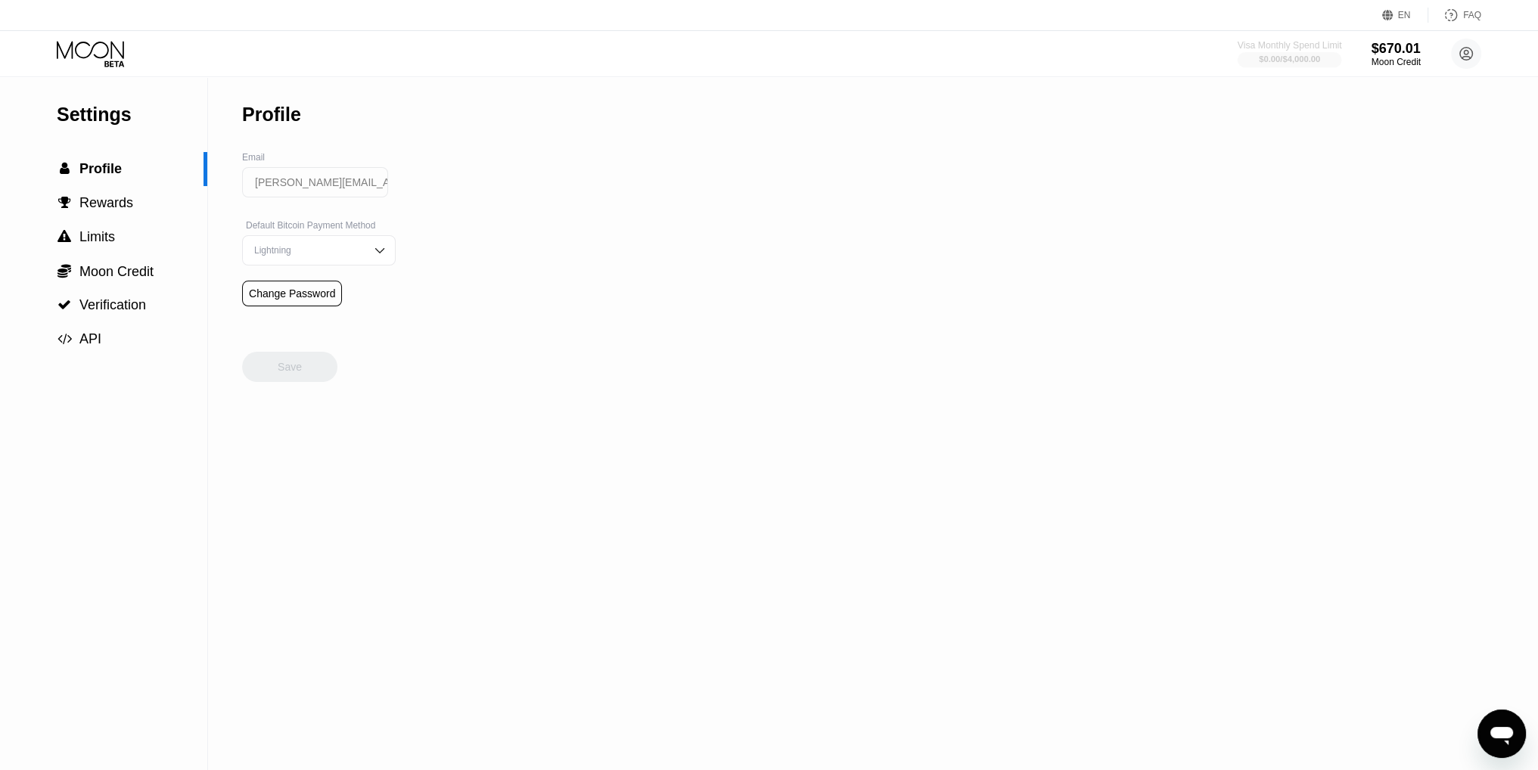
click at [1268, 55] on div "$0.00 / $4,000.00" at bounding box center [1289, 58] width 61 height 9
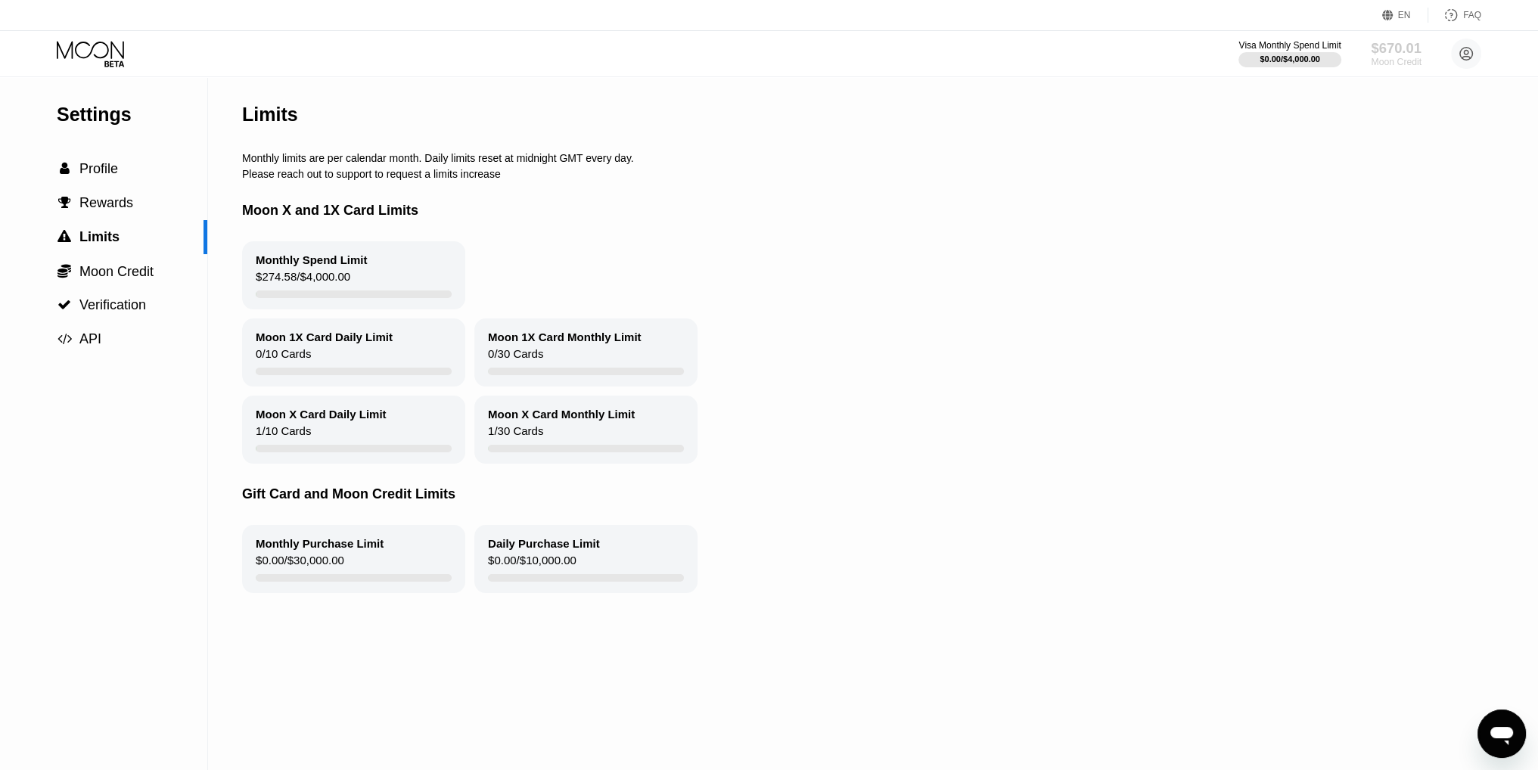
click at [1405, 61] on div "Moon Credit" at bounding box center [1396, 62] width 51 height 11
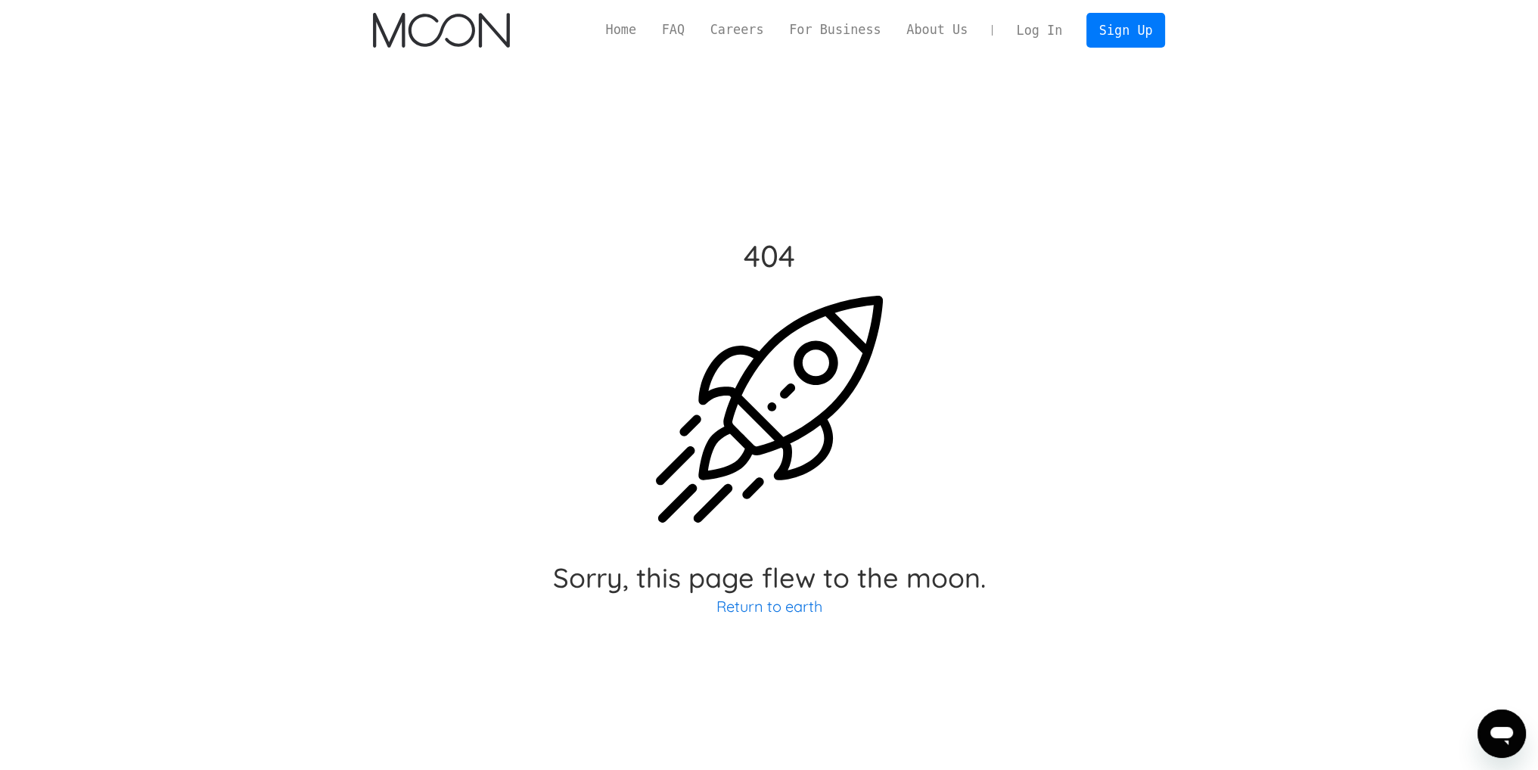
click at [1060, 37] on link "Log In" at bounding box center [1039, 30] width 71 height 33
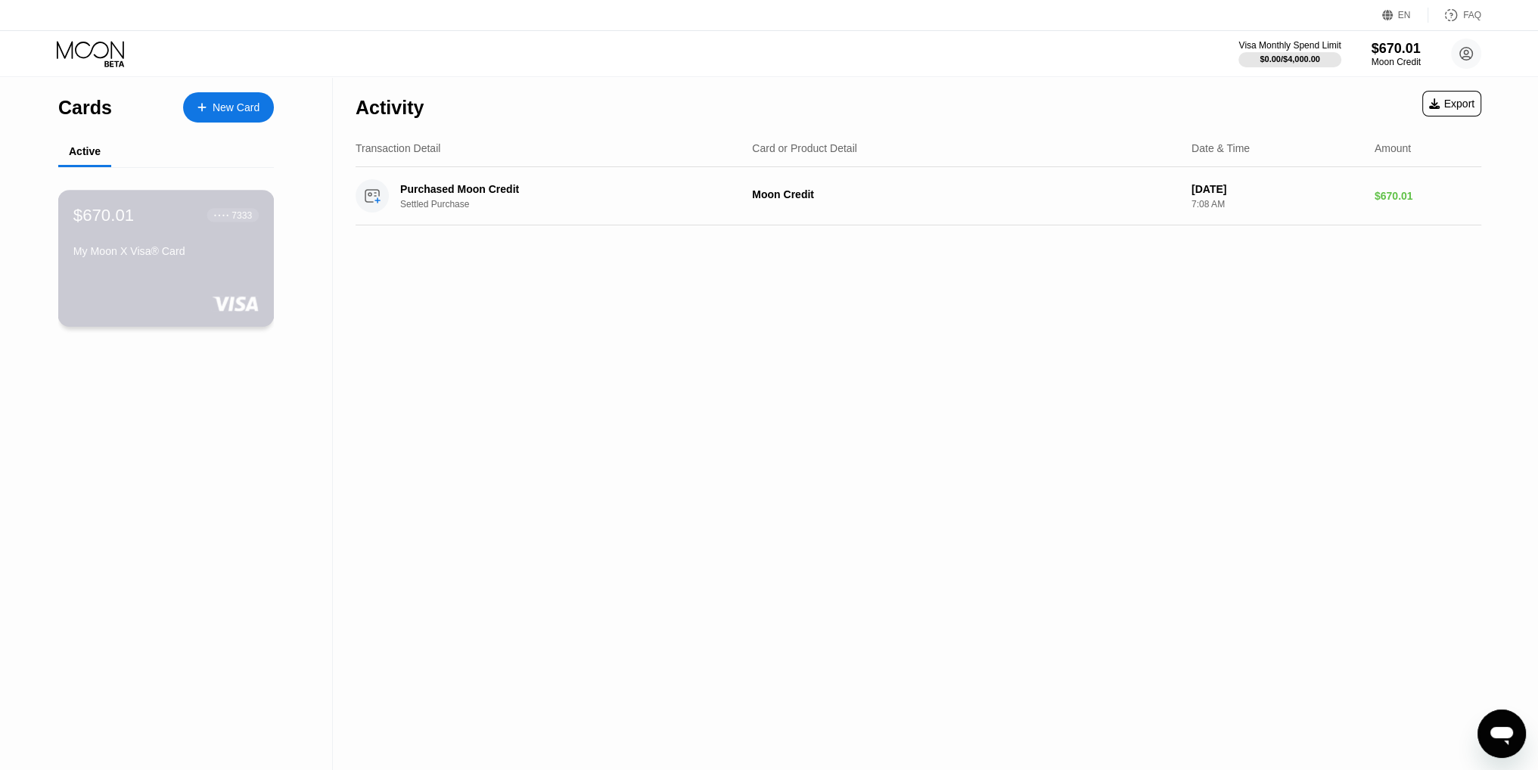
click at [191, 284] on div "$670.01 ● ● ● ● 7333 My Moon X Visa® Card" at bounding box center [166, 258] width 216 height 137
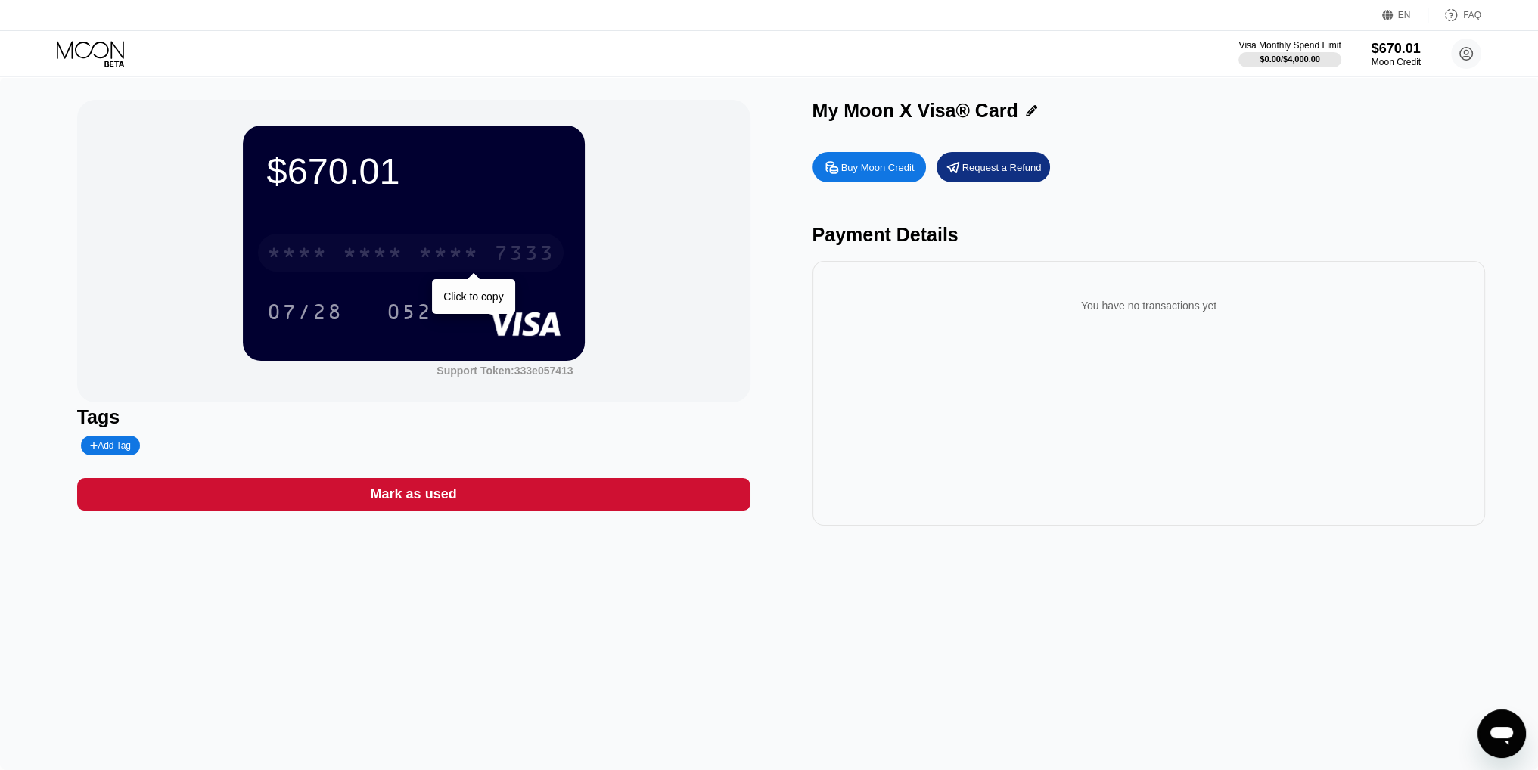
click at [362, 250] on div "* * * *" at bounding box center [373, 255] width 61 height 24
click at [714, 645] on div "$670.01 4513 6500 2441 7333 07/28 052 Support Token: 333e057413 Tags Add Tag Ma…" at bounding box center [769, 423] width 1538 height 693
click at [354, 260] on div "* * * *" at bounding box center [373, 255] width 61 height 24
click at [1300, 58] on div "$0.00 / $4,000.00" at bounding box center [1289, 58] width 61 height 9
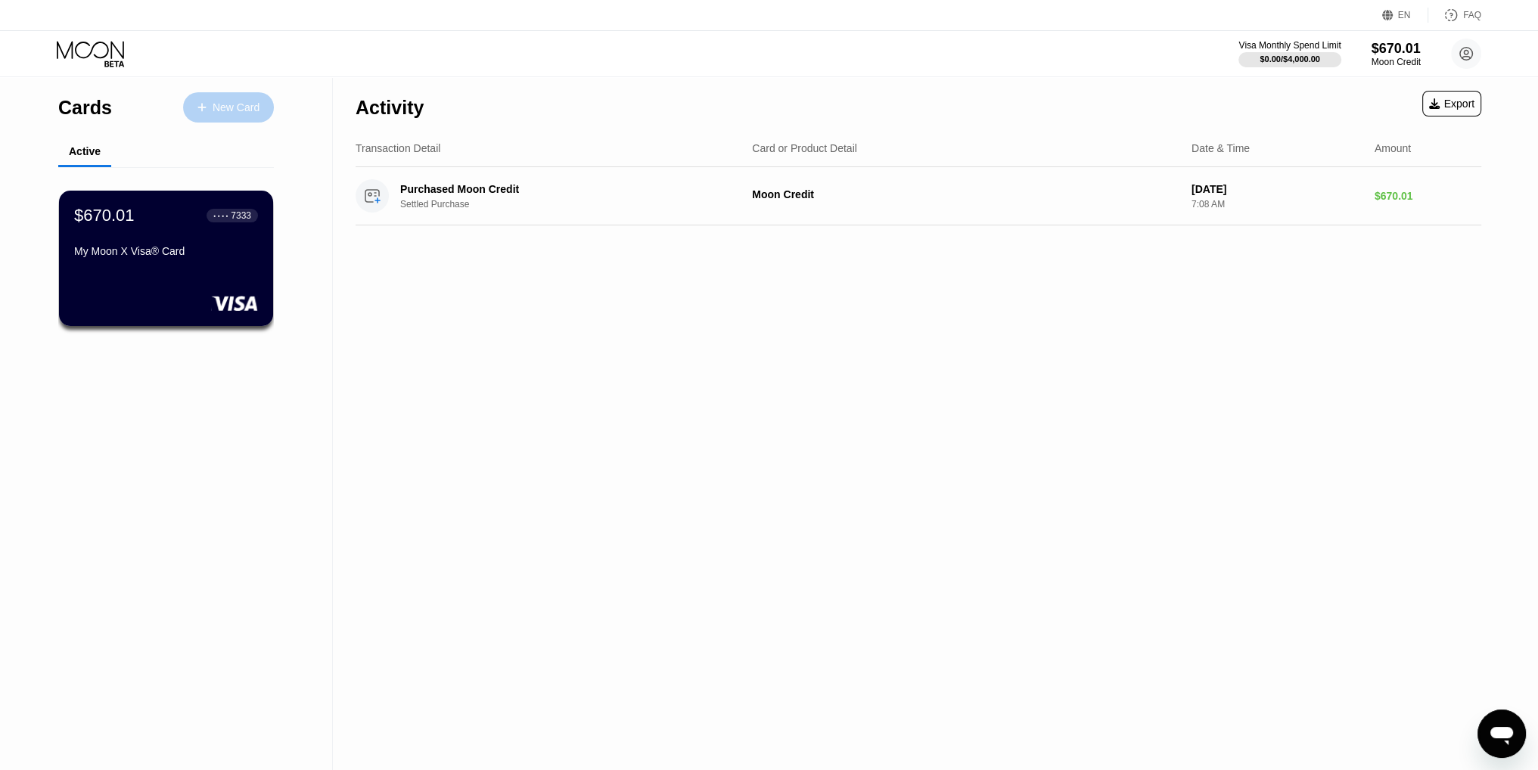
click at [222, 111] on div "New Card" at bounding box center [236, 107] width 47 height 13
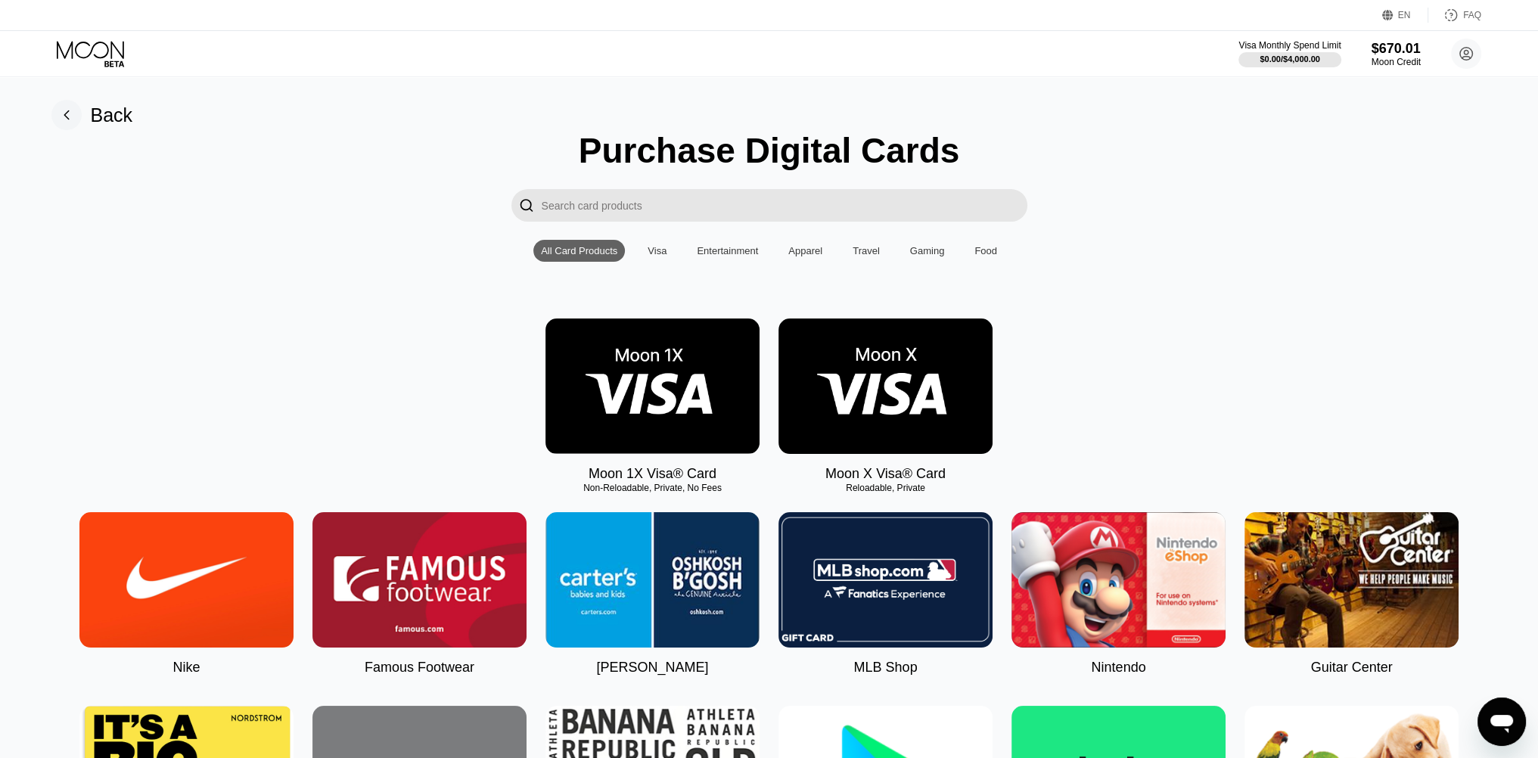
click at [848, 414] on img at bounding box center [886, 386] width 214 height 135
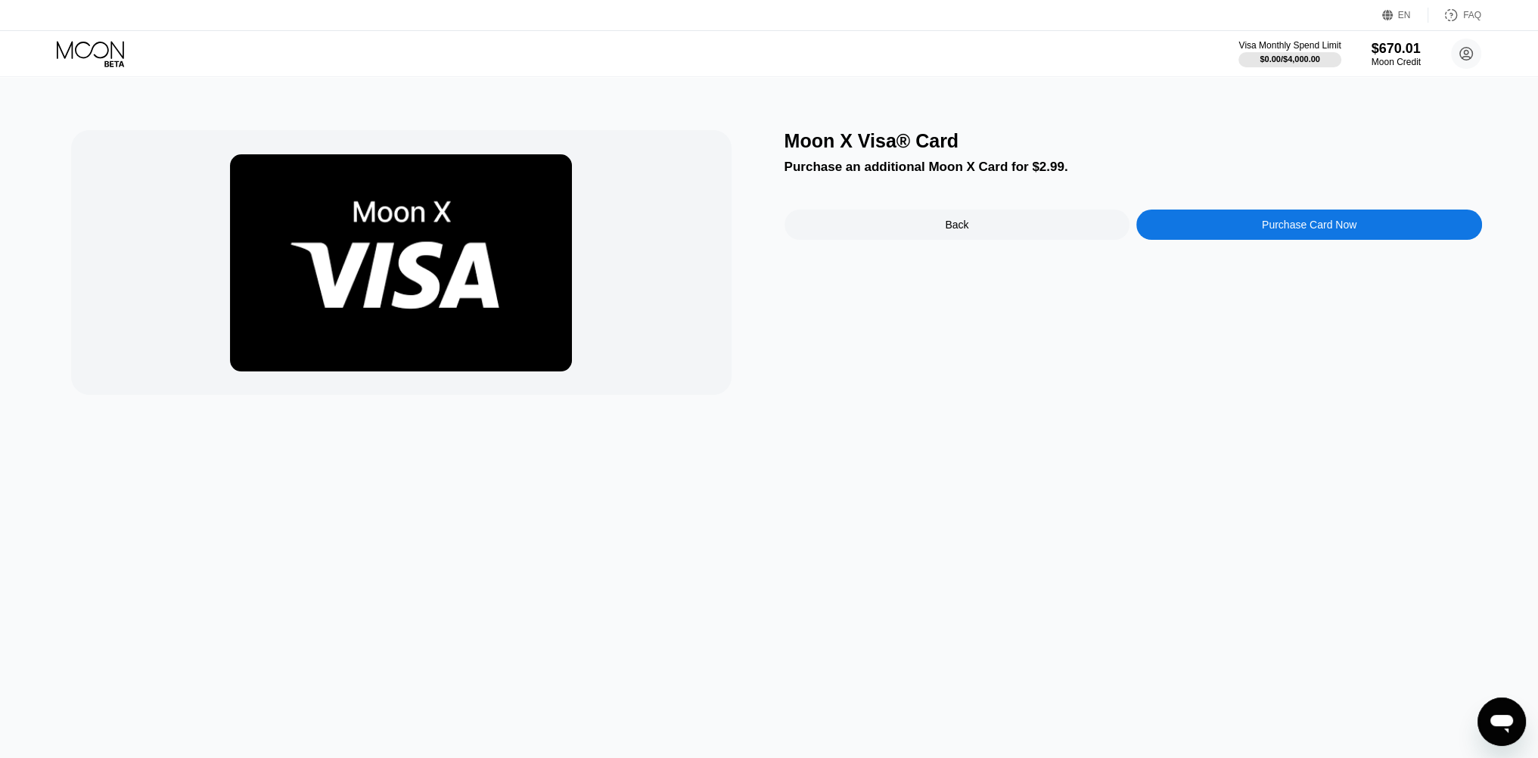
click at [852, 399] on div "Moon X Visa® Card Purchase an additional Moon X Card for $2.99. Back Purchase C…" at bounding box center [770, 417] width 1550 height 681
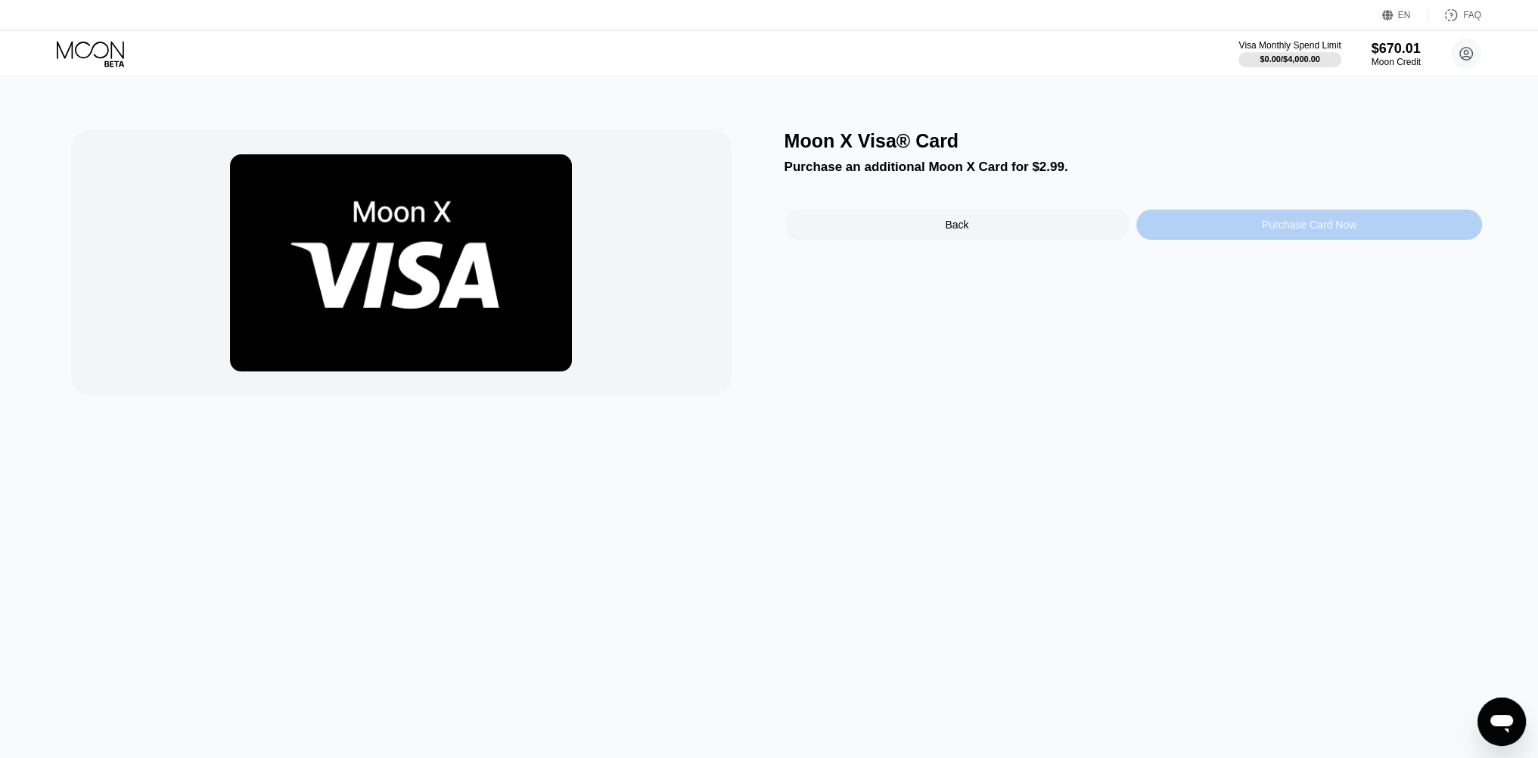
click at [1215, 234] on div "Purchase Card Now" at bounding box center [1309, 225] width 346 height 30
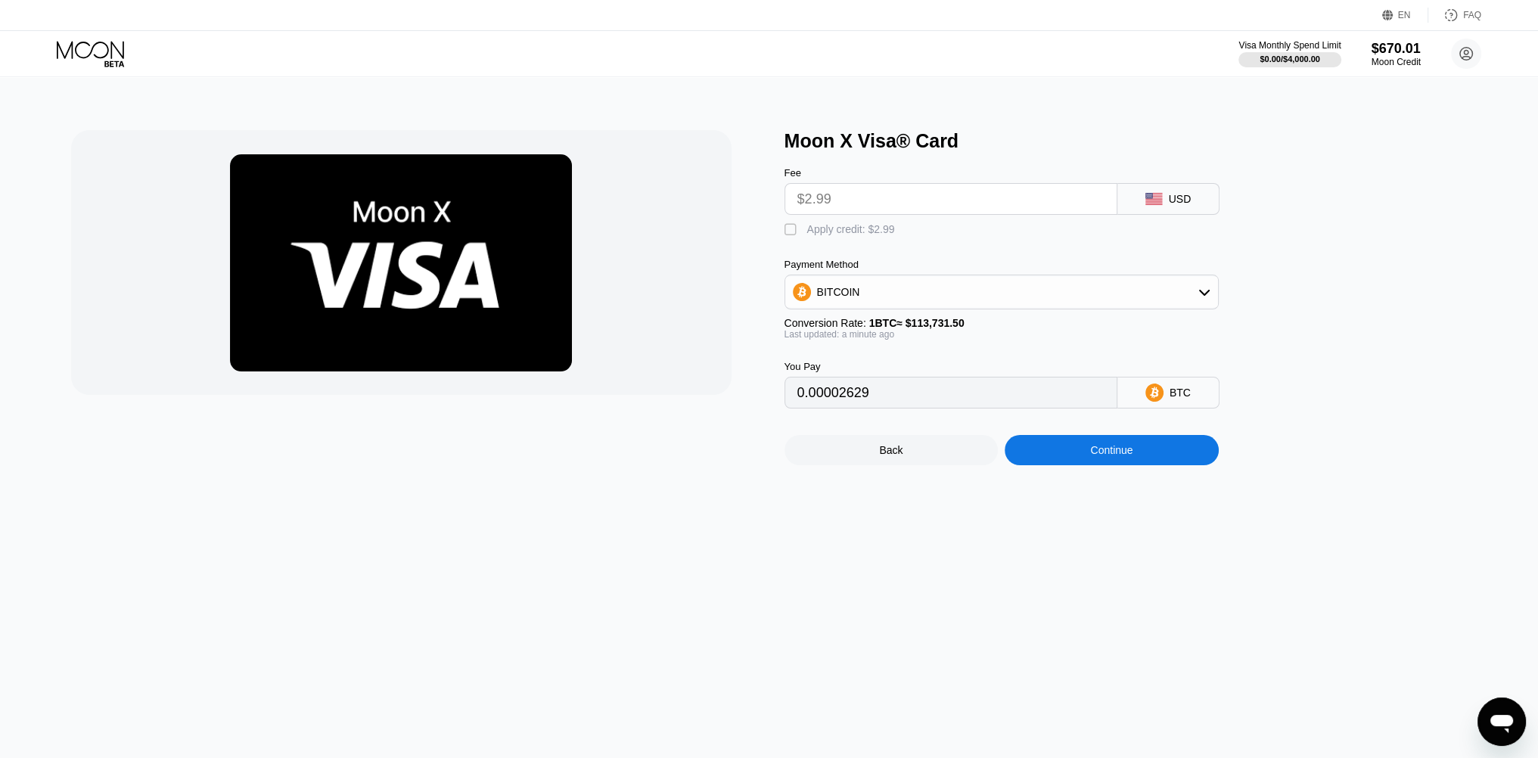
click at [789, 235] on div "" at bounding box center [792, 229] width 15 height 15
type input "0"
click at [1021, 457] on div "Continue" at bounding box center [1112, 450] width 214 height 30
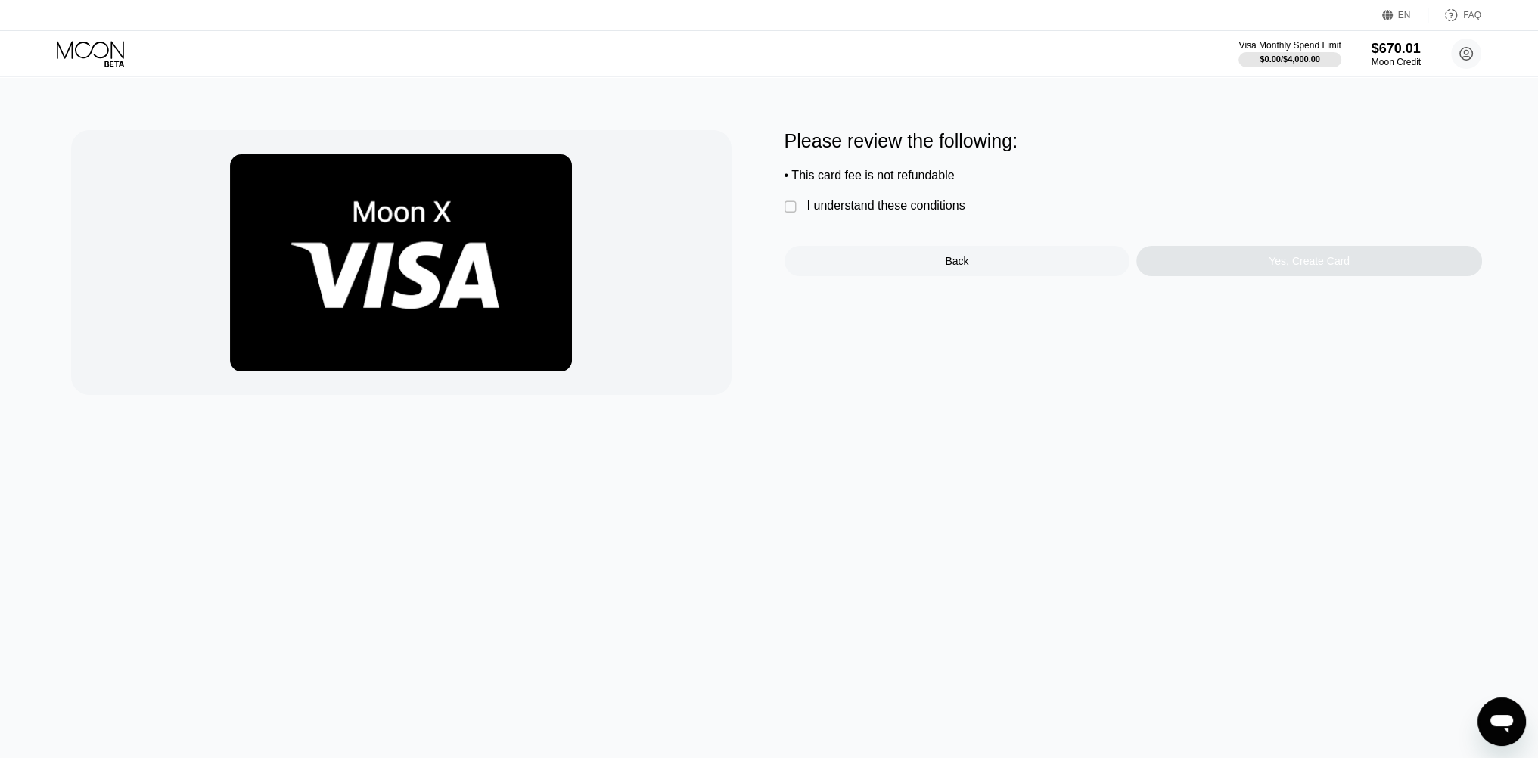
click at [938, 211] on div "I understand these conditions" at bounding box center [886, 206] width 158 height 14
click at [1217, 276] on div "Yes, Create Card" at bounding box center [1309, 261] width 346 height 30
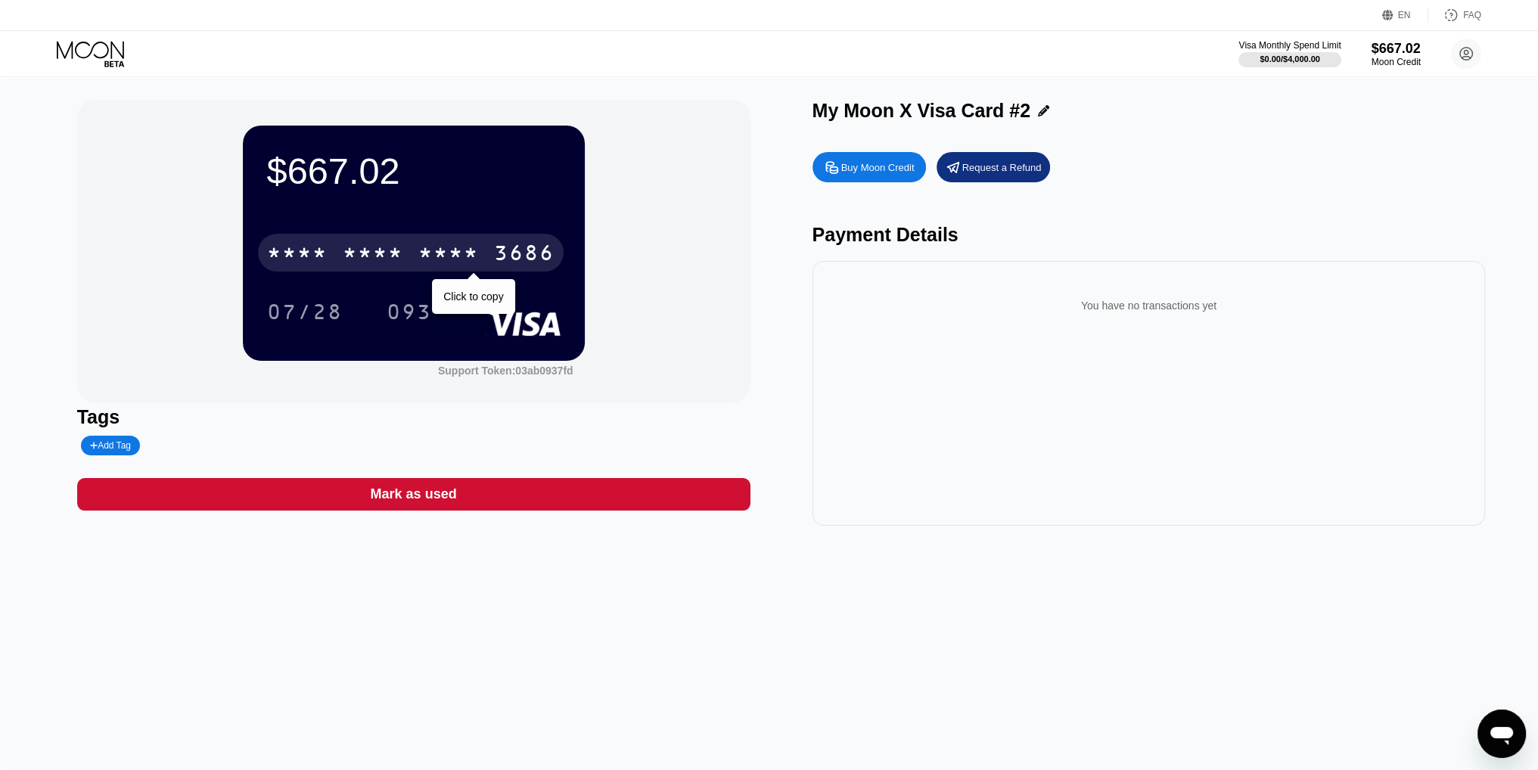
click at [430, 267] on div "* * * *" at bounding box center [448, 255] width 61 height 24
